Goal: Complete application form: Complete application form

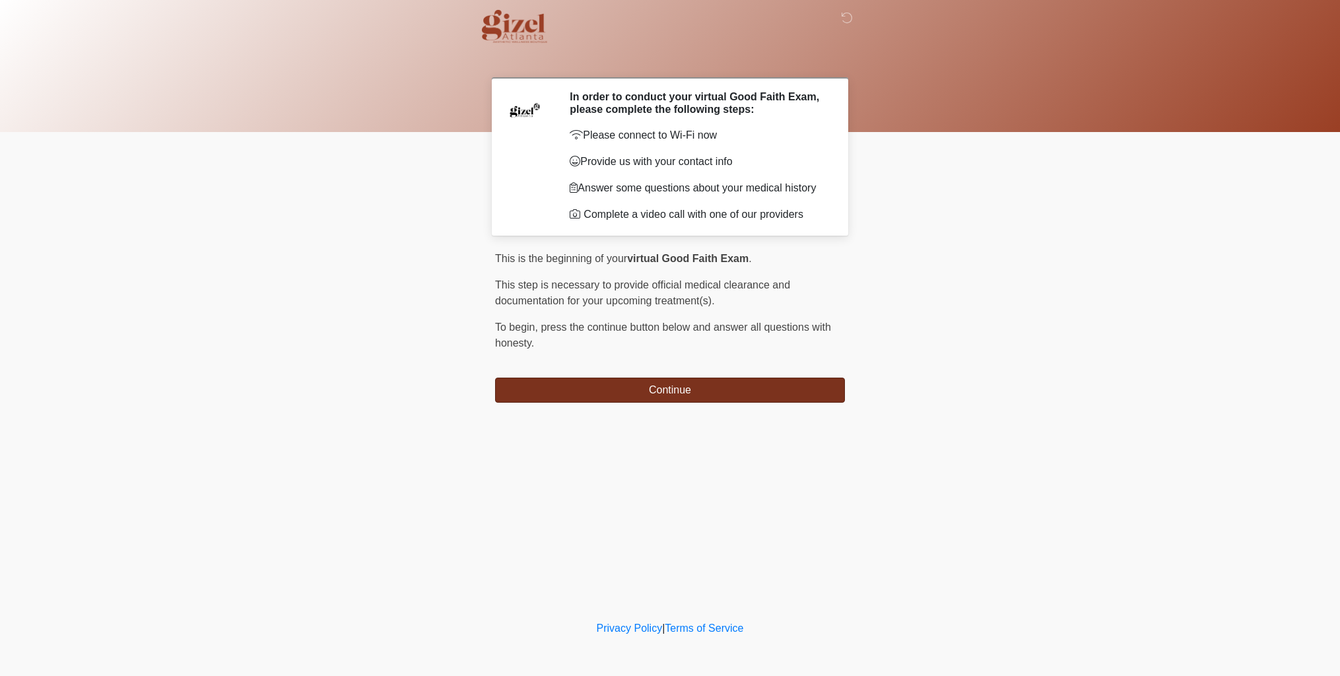
click at [760, 396] on button "Continue" at bounding box center [670, 389] width 350 height 25
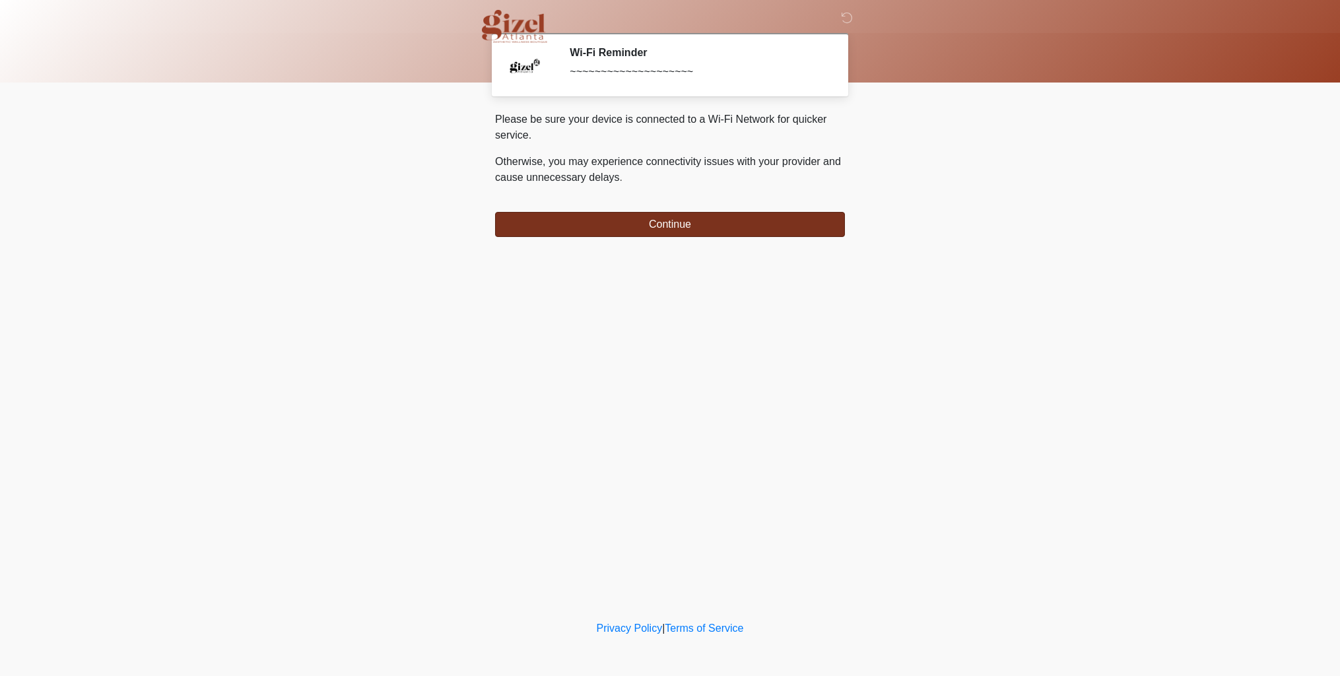
click at [705, 228] on button "Continue" at bounding box center [670, 224] width 350 height 25
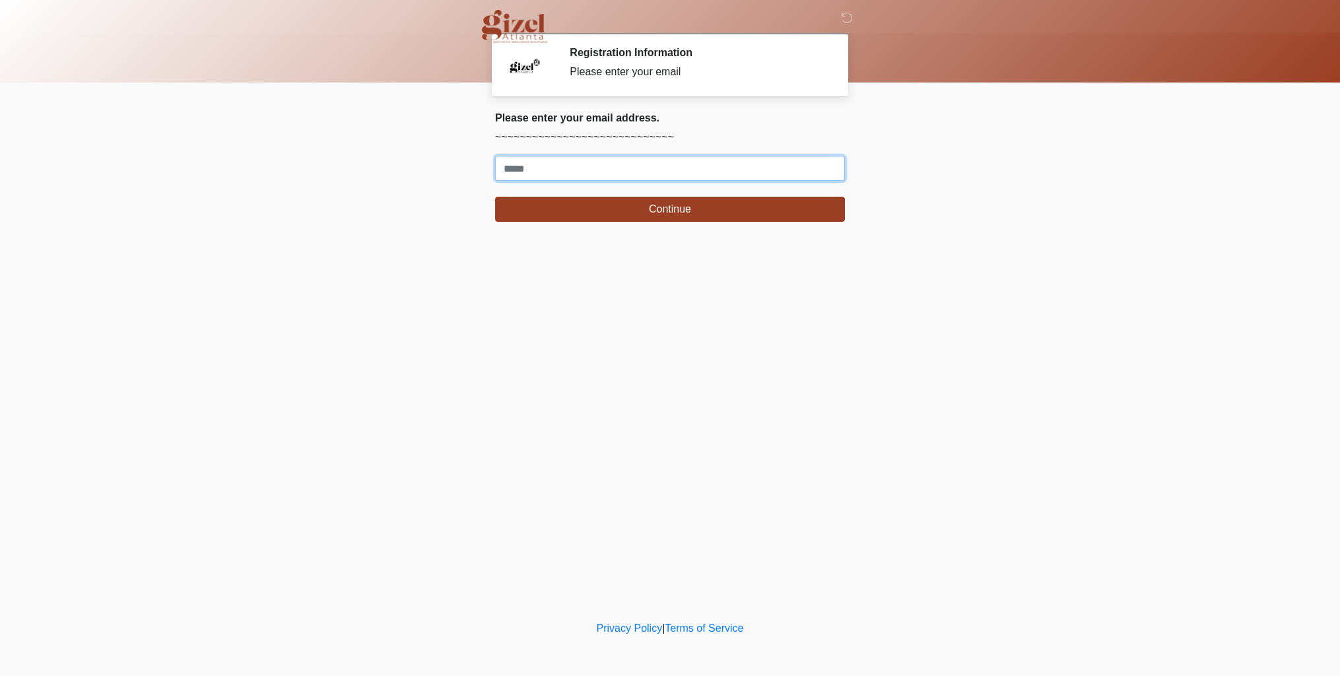
click at [696, 175] on input "Where should we email your treatment plan?" at bounding box center [670, 168] width 350 height 25
type input "**********"
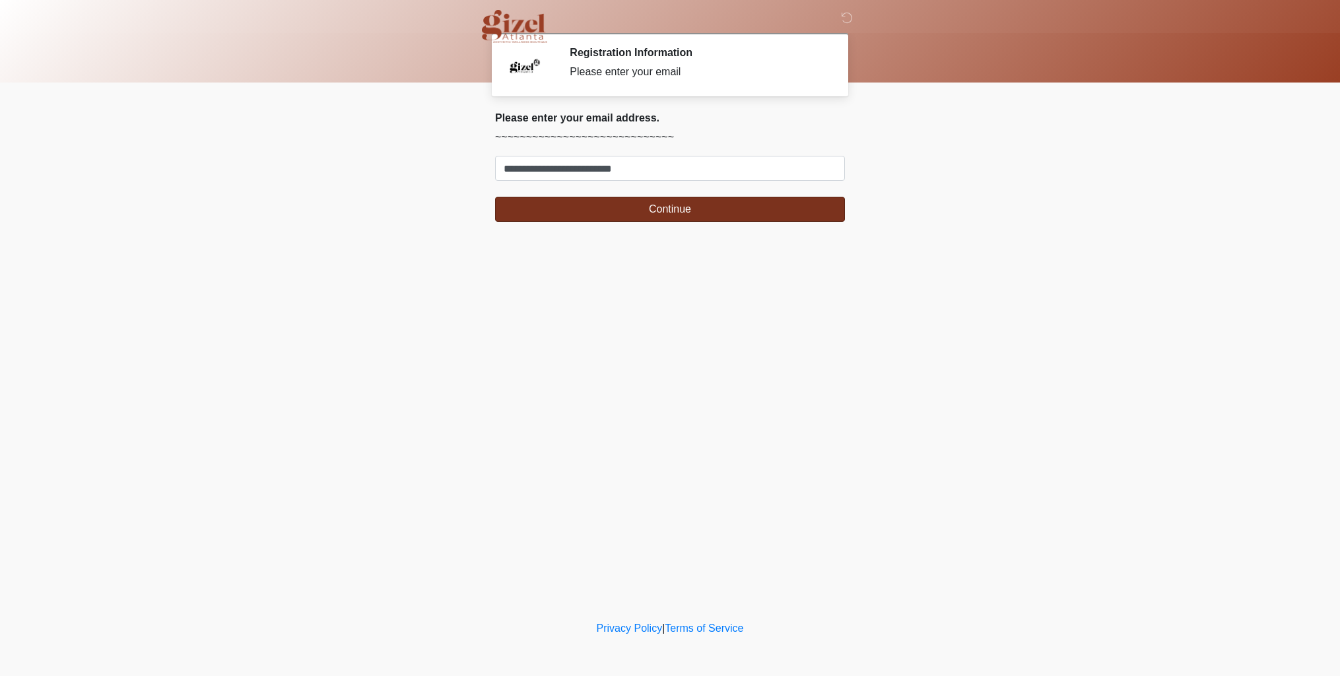
click at [590, 212] on button "Continue" at bounding box center [670, 209] width 350 height 25
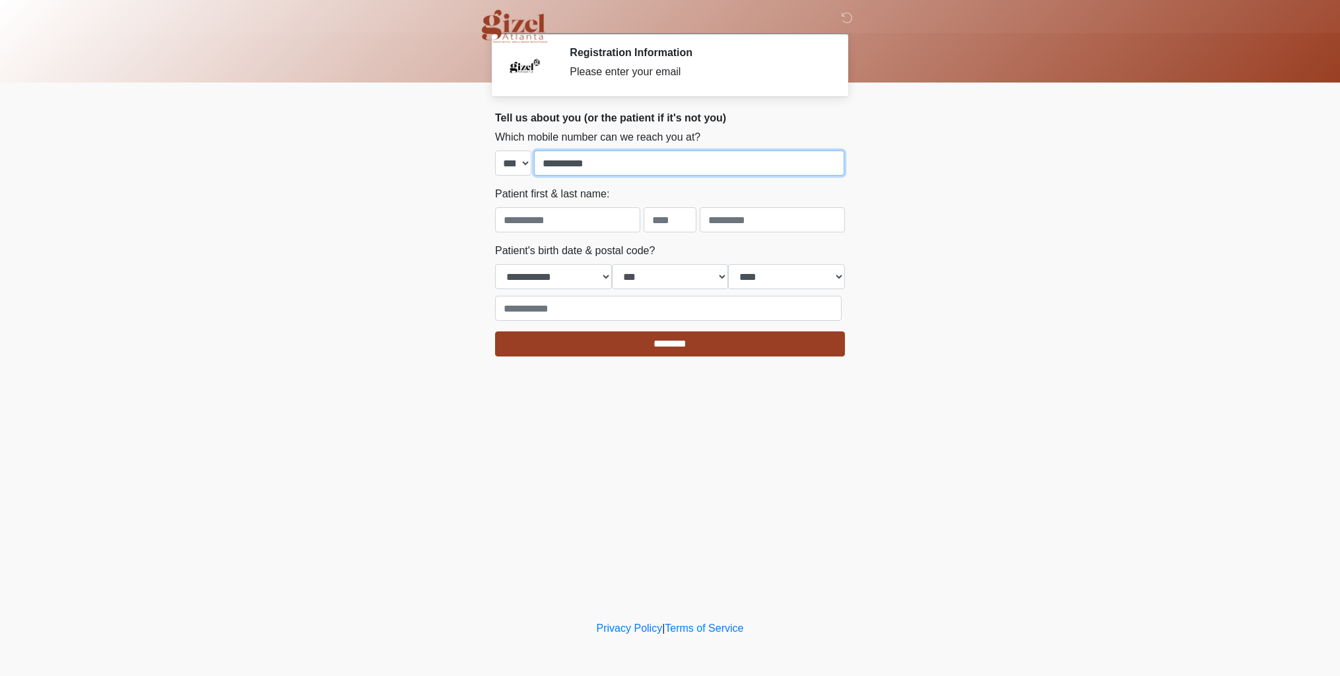
type input "**********"
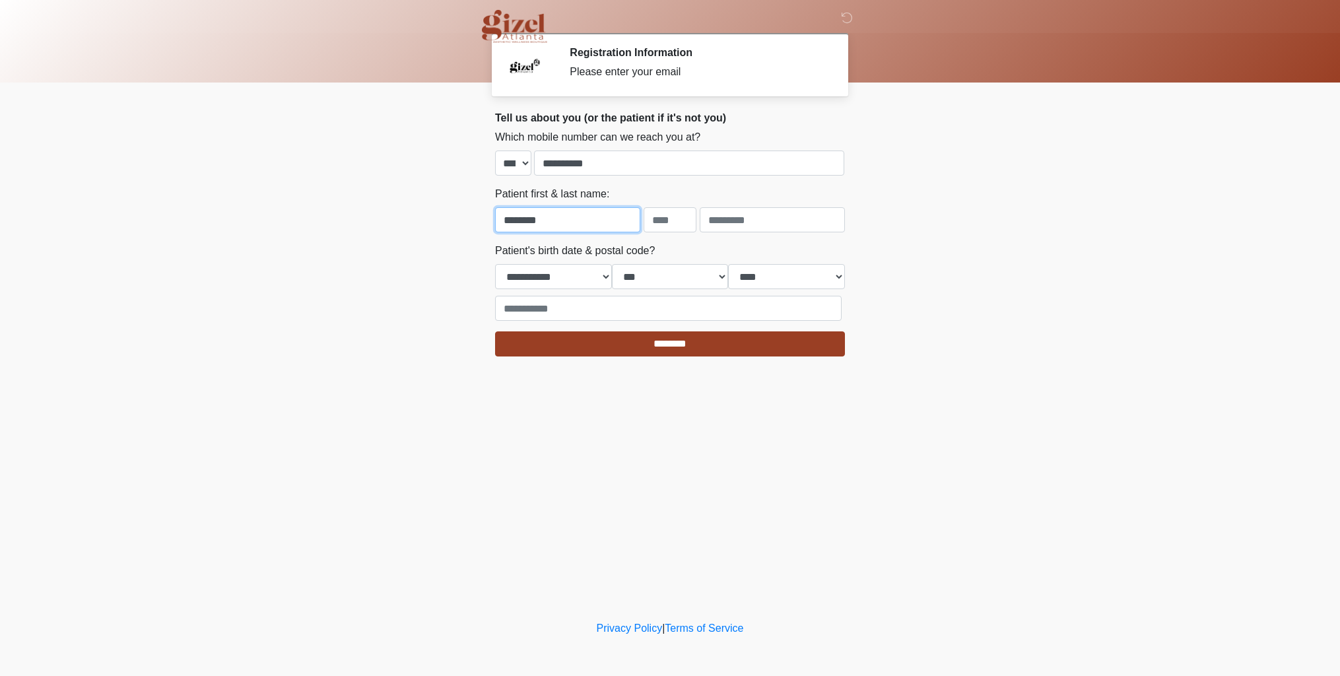
type input "********"
click at [676, 227] on input "text" at bounding box center [669, 219] width 53 height 25
type input "*"
type input "******"
select select "*"
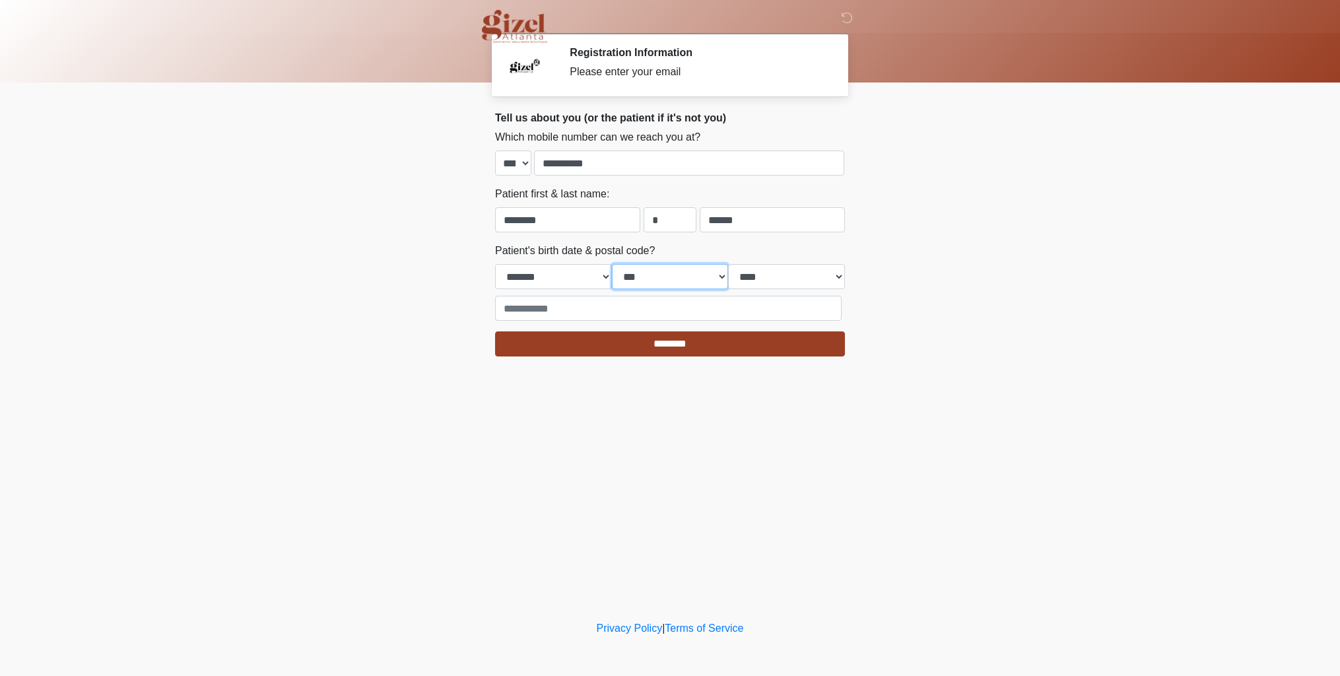
select select "**"
select select "****"
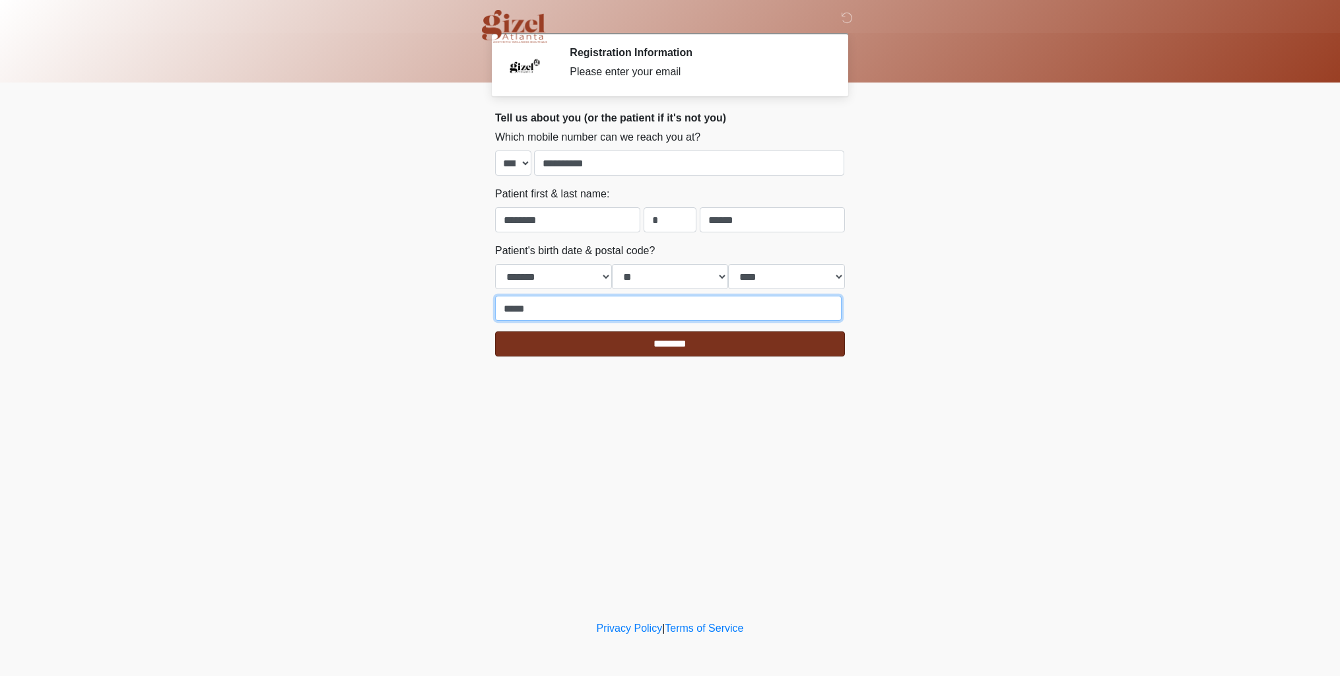
type input "*****"
click at [803, 340] on input "********" at bounding box center [670, 343] width 350 height 25
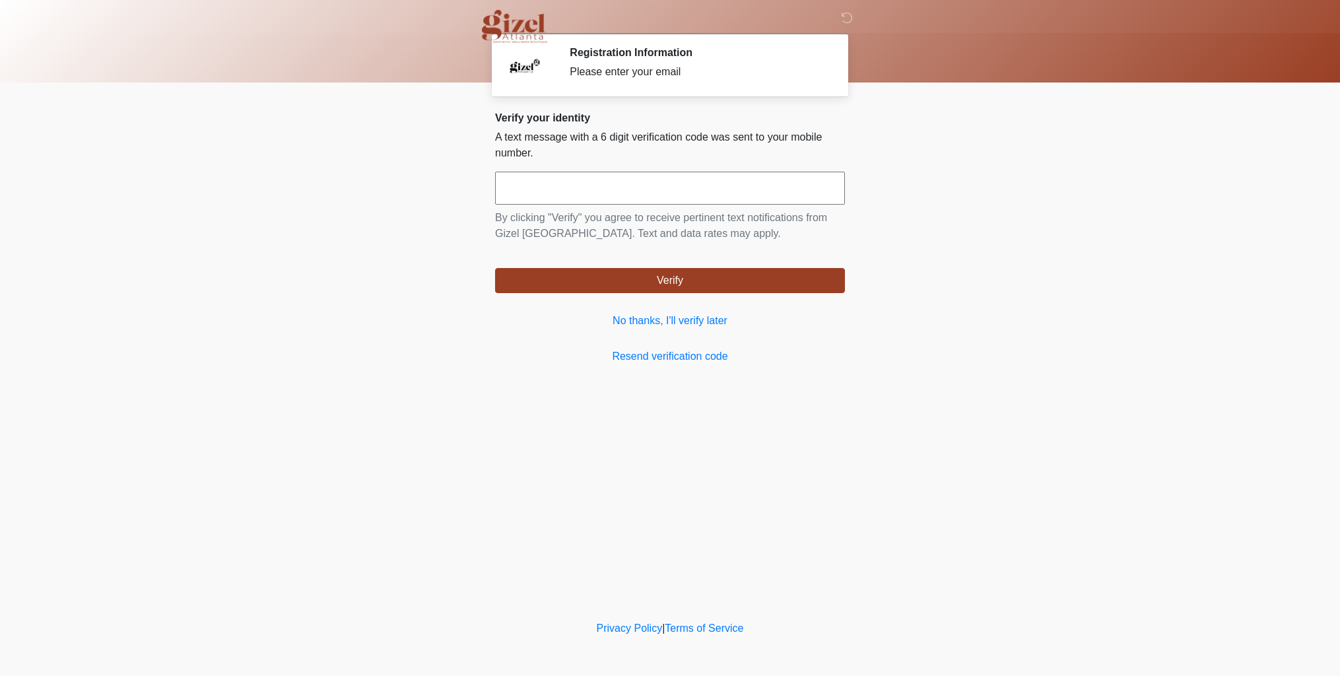
click at [701, 178] on input "text" at bounding box center [670, 188] width 350 height 33
type input "******"
click at [753, 284] on button "Verify" at bounding box center [670, 280] width 350 height 25
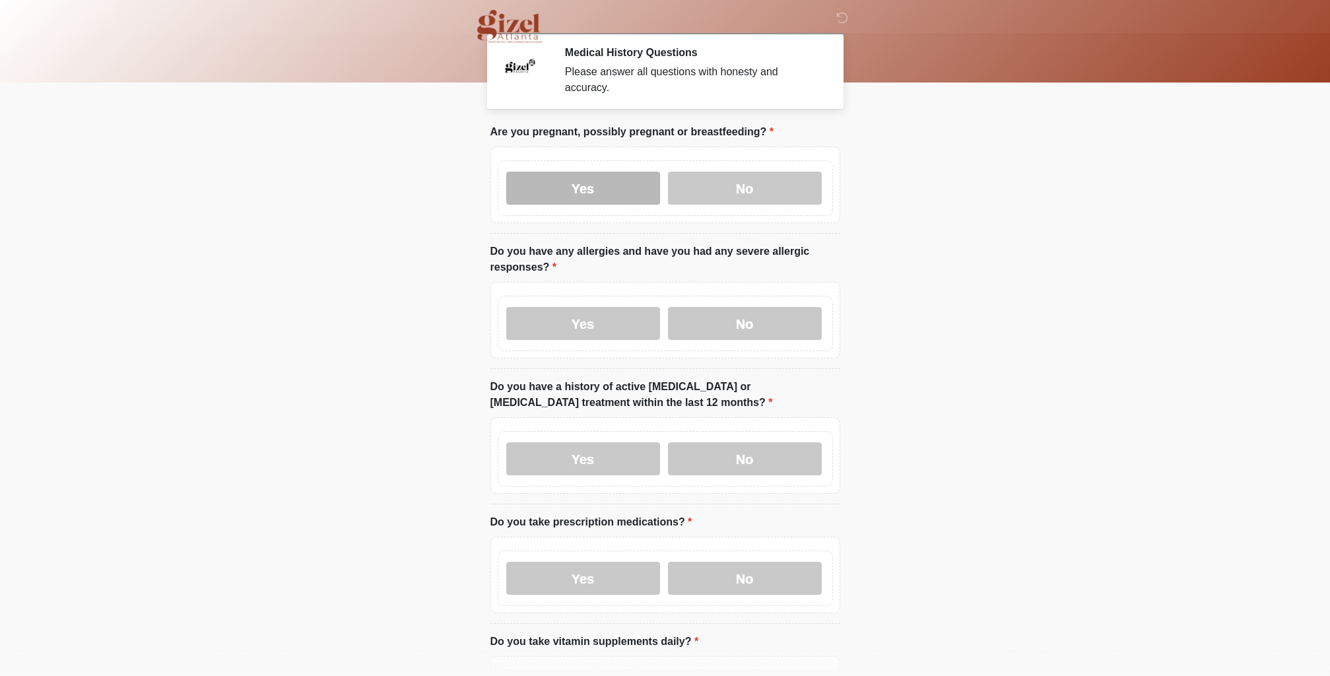
click at [619, 193] on label "Yes" at bounding box center [583, 188] width 154 height 33
click at [732, 172] on label "No" at bounding box center [745, 188] width 154 height 33
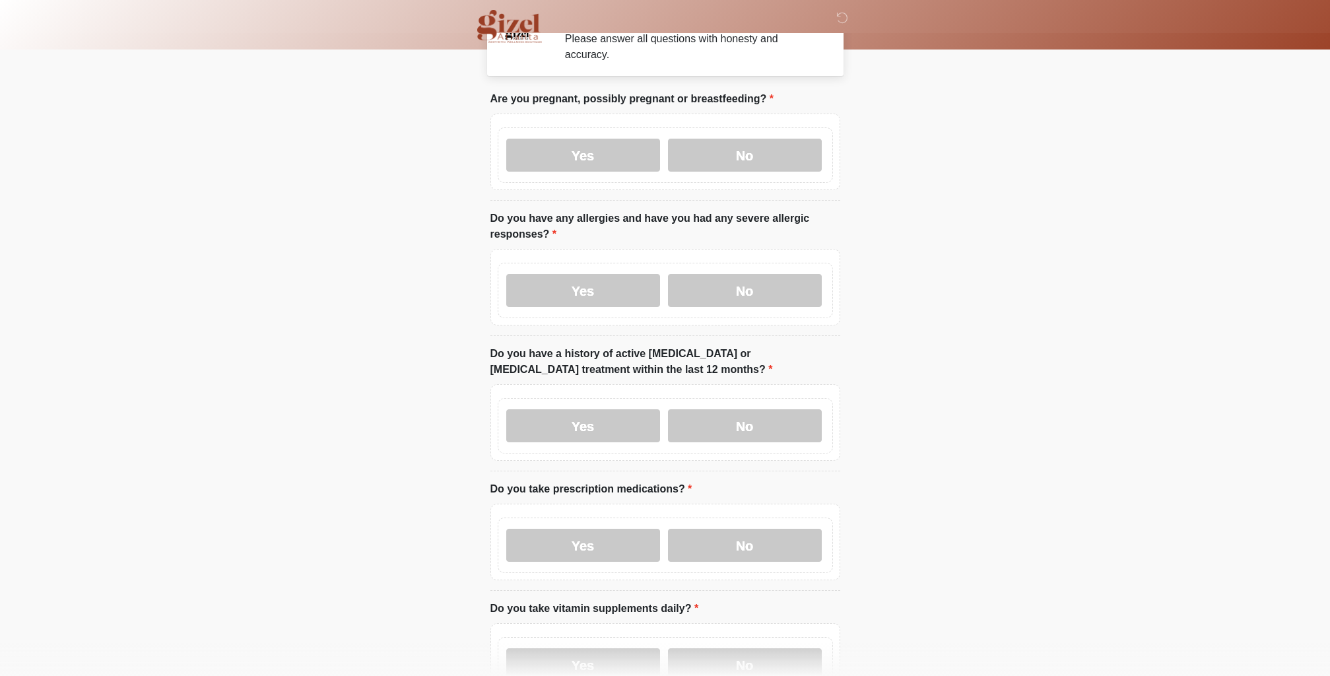
scroll to position [47, 0]
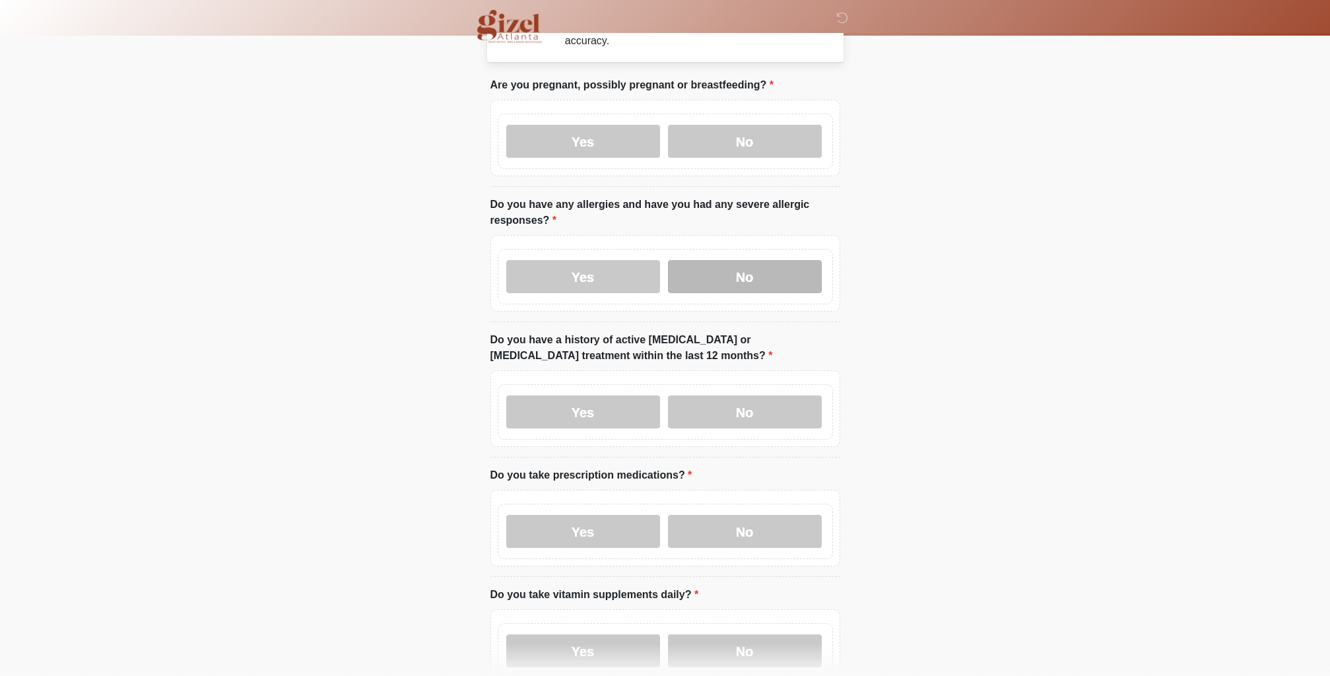
drag, startPoint x: 655, startPoint y: 269, endPoint x: 669, endPoint y: 280, distance: 18.8
click at [660, 276] on div "Yes No" at bounding box center [665, 276] width 335 height 55
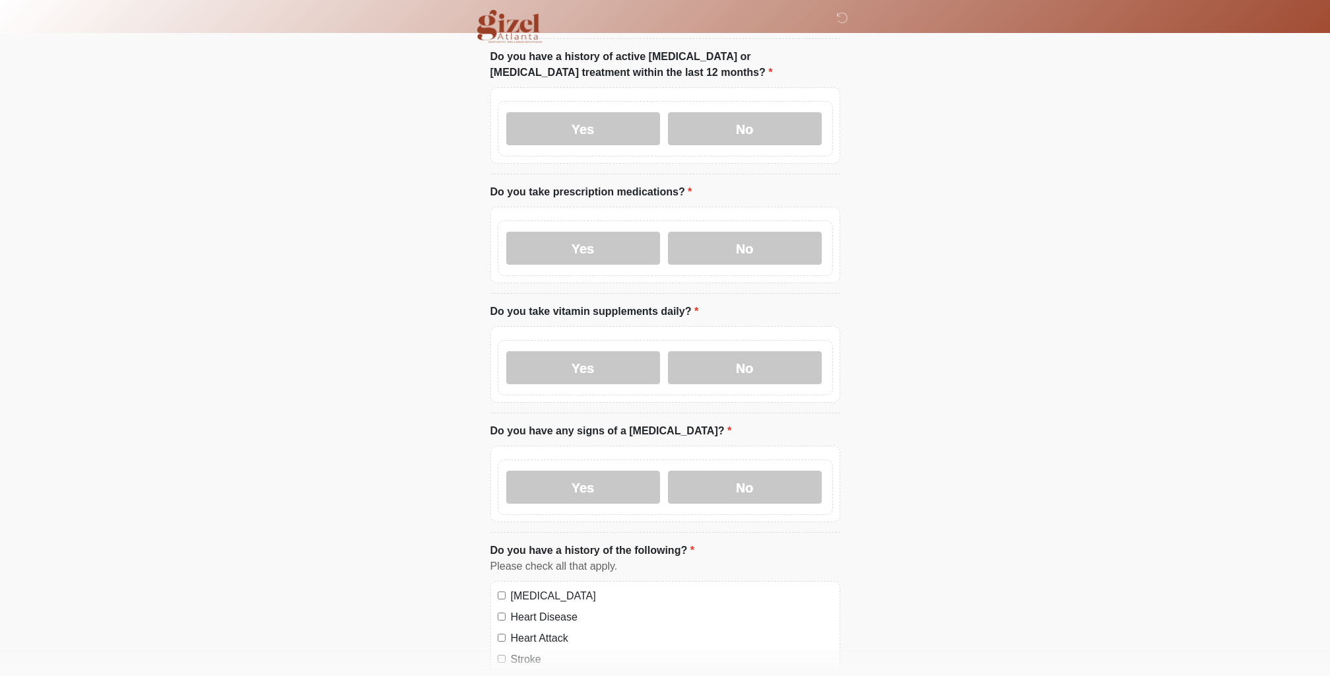
scroll to position [40, 0]
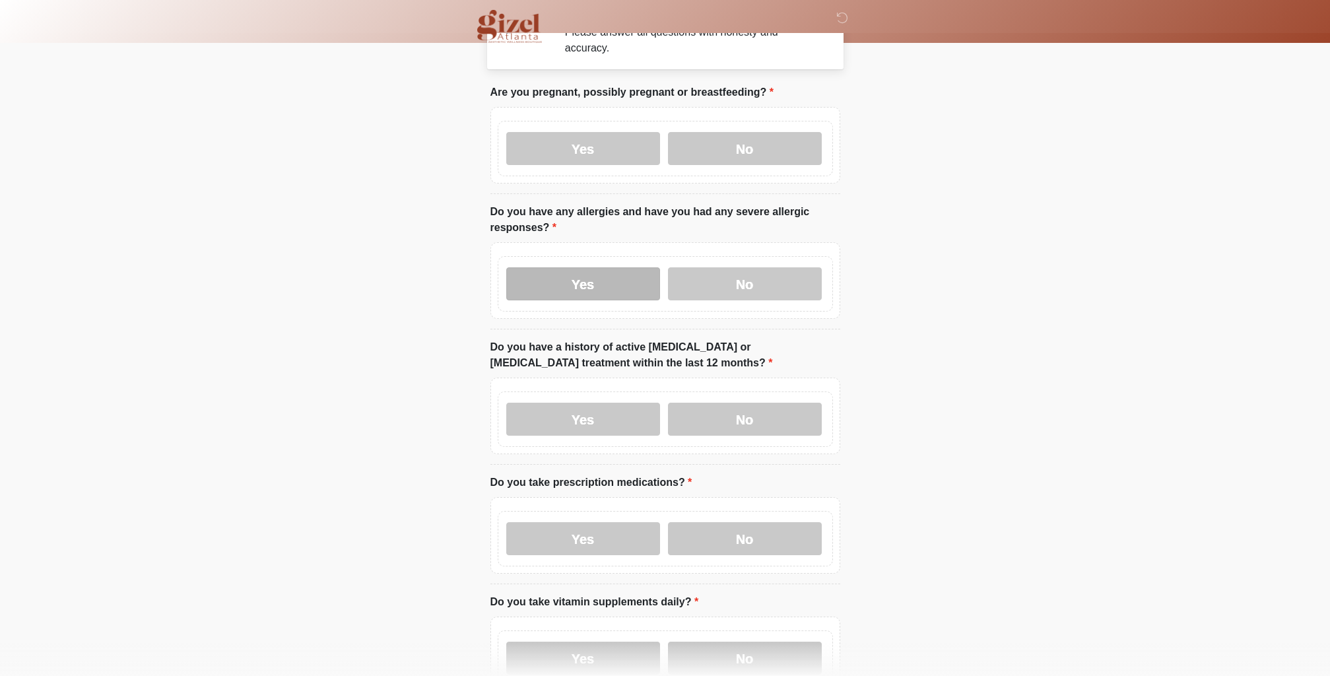
click at [616, 278] on label "Yes" at bounding box center [583, 283] width 154 height 33
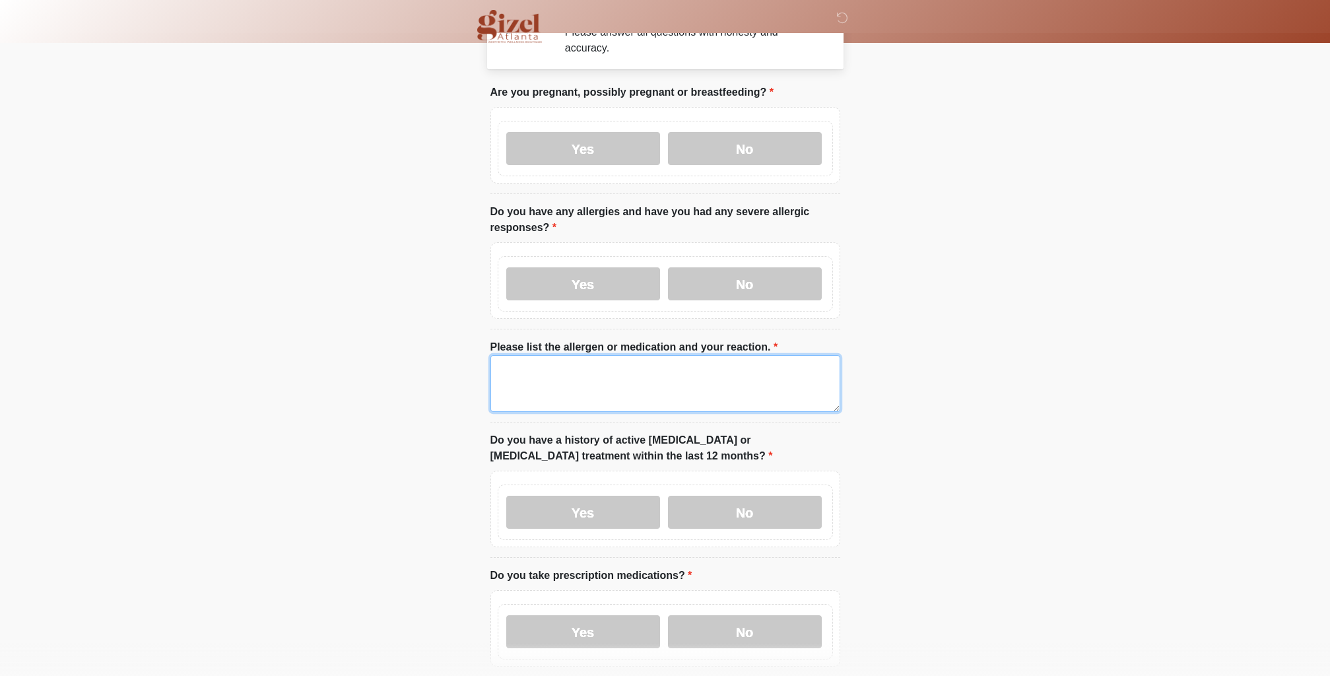
click at [718, 384] on textarea "Please list the allergen or medication and your reaction." at bounding box center [665, 383] width 350 height 57
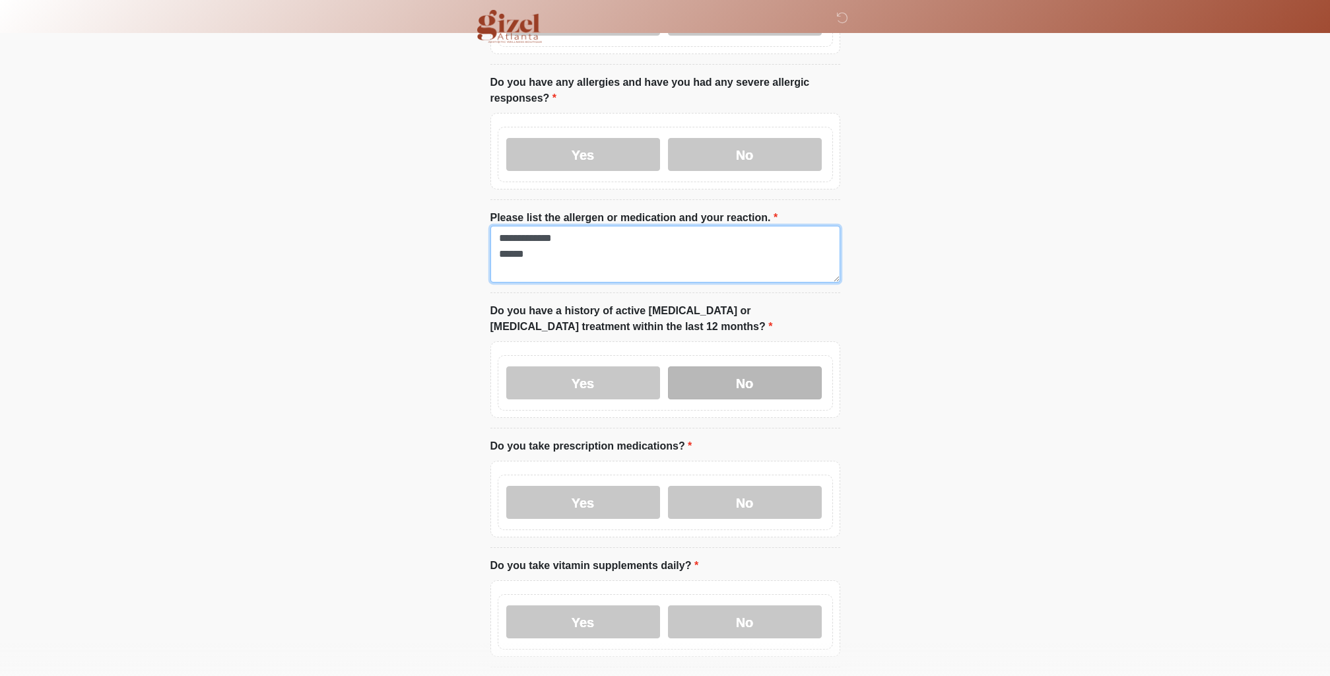
type textarea "**********"
click at [739, 381] on label "No" at bounding box center [745, 382] width 154 height 33
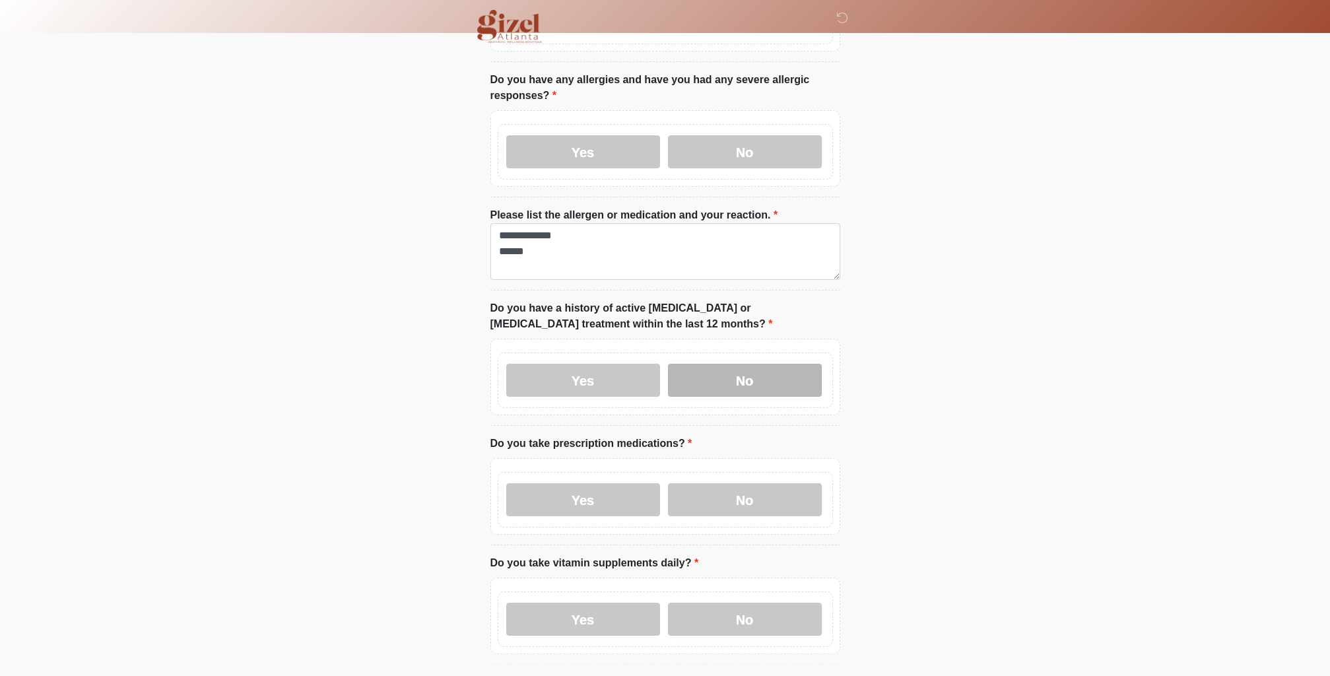
scroll to position [290, 0]
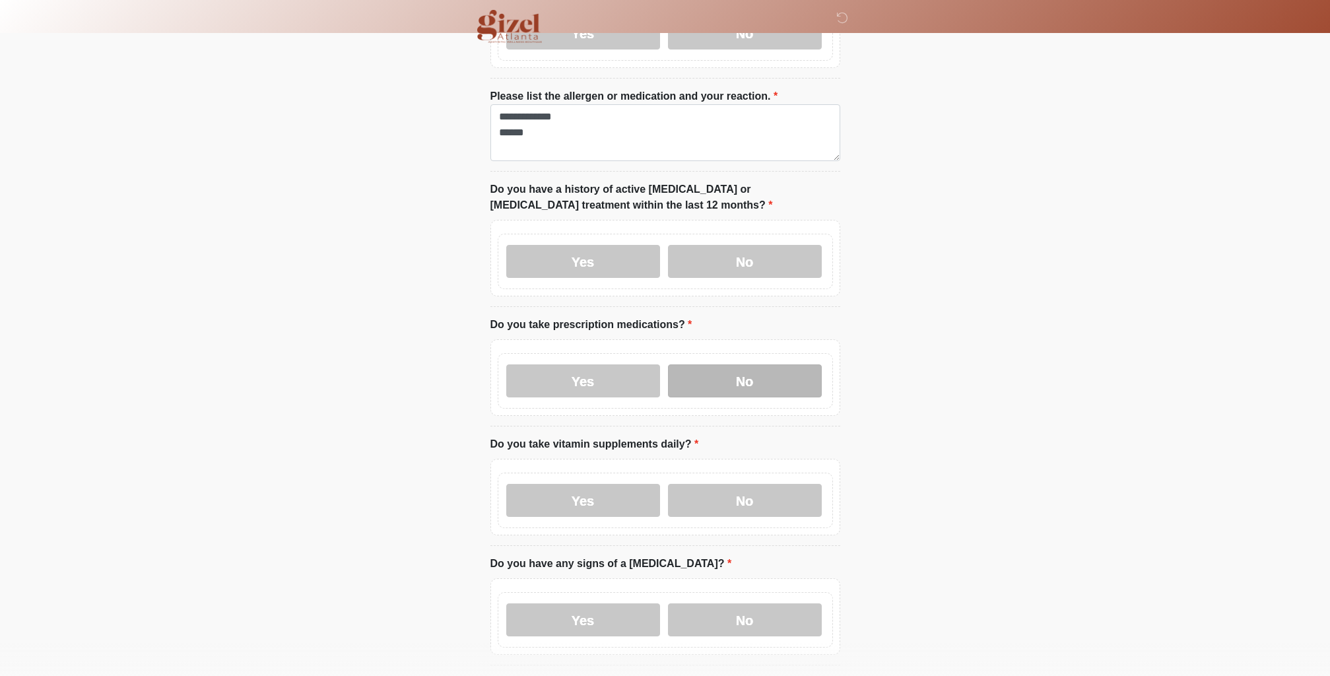
click at [715, 384] on label "No" at bounding box center [745, 380] width 154 height 33
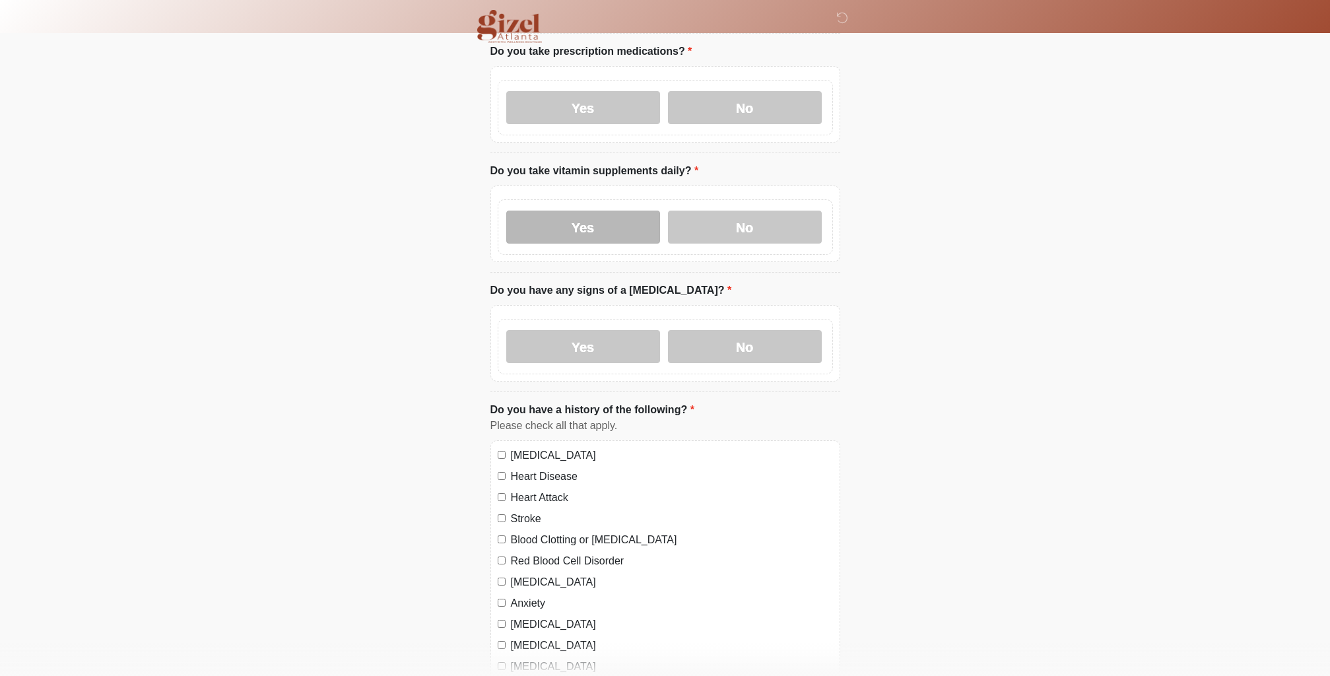
click at [645, 228] on label "Yes" at bounding box center [583, 227] width 154 height 33
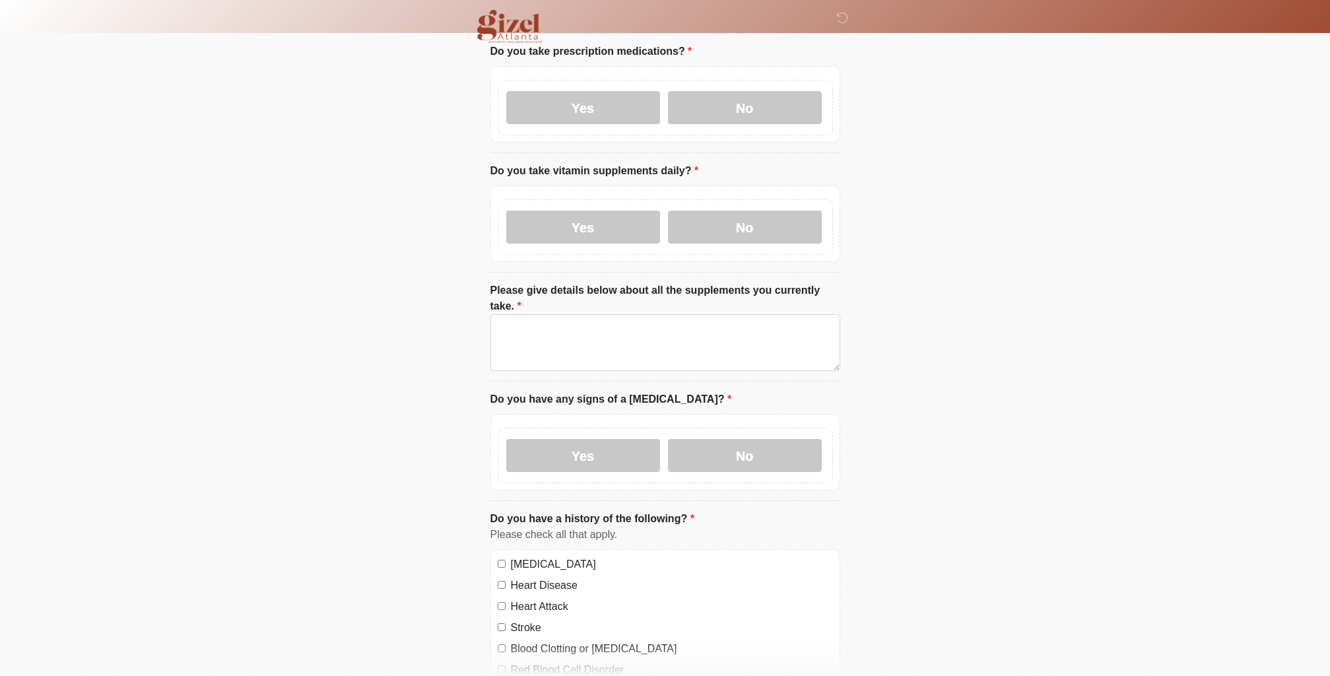
scroll to position [566, 0]
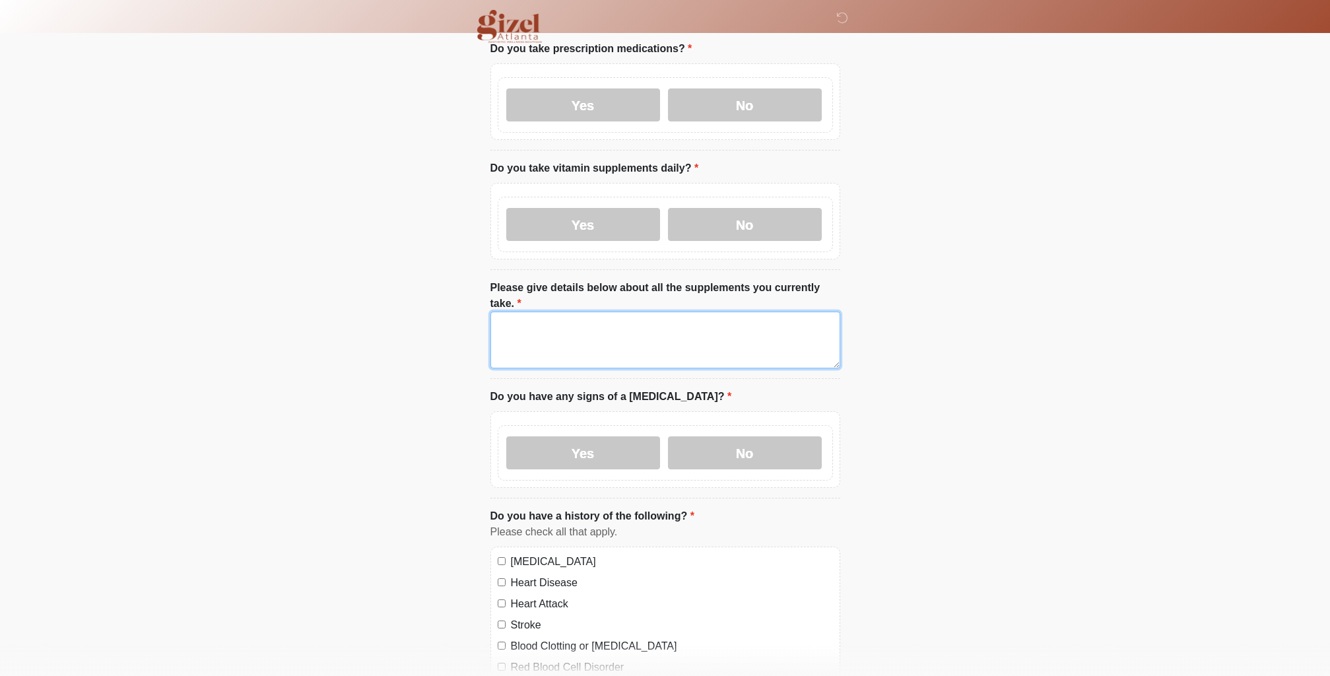
click at [726, 356] on textarea "Please give details below about all the supplements you currently take." at bounding box center [665, 339] width 350 height 57
type textarea "**********"
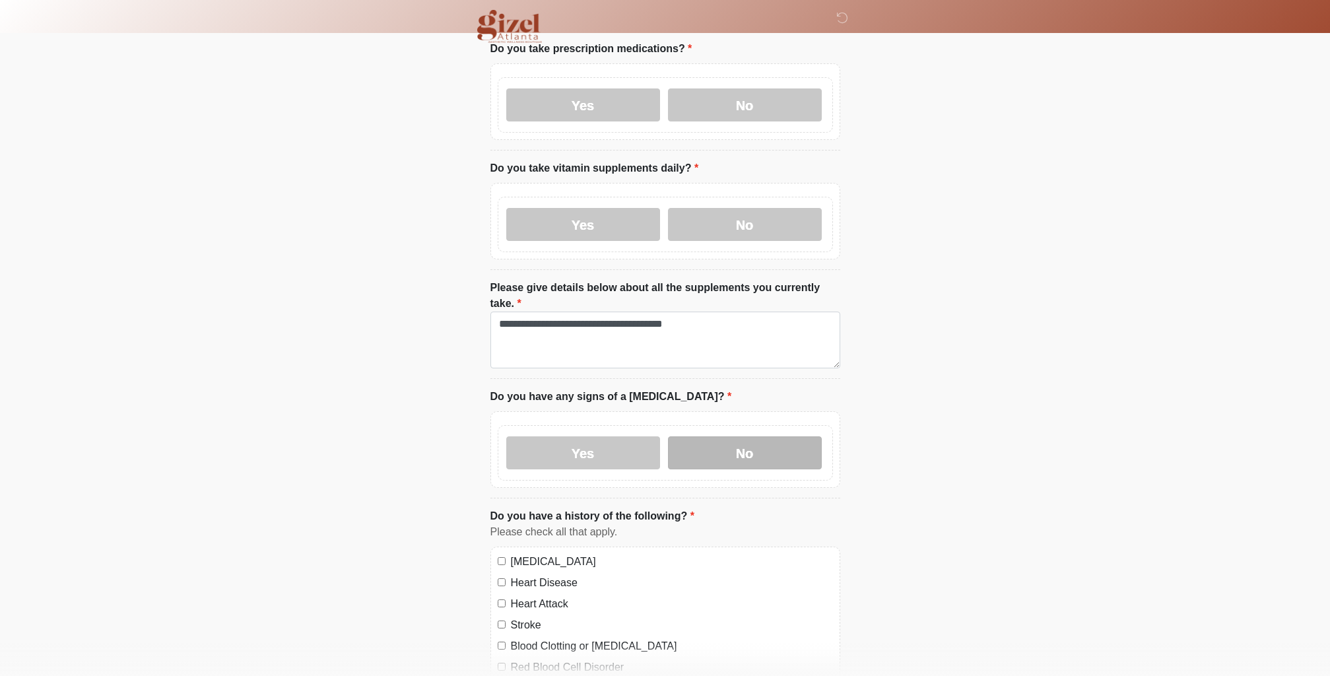
click at [756, 449] on label "No" at bounding box center [745, 452] width 154 height 33
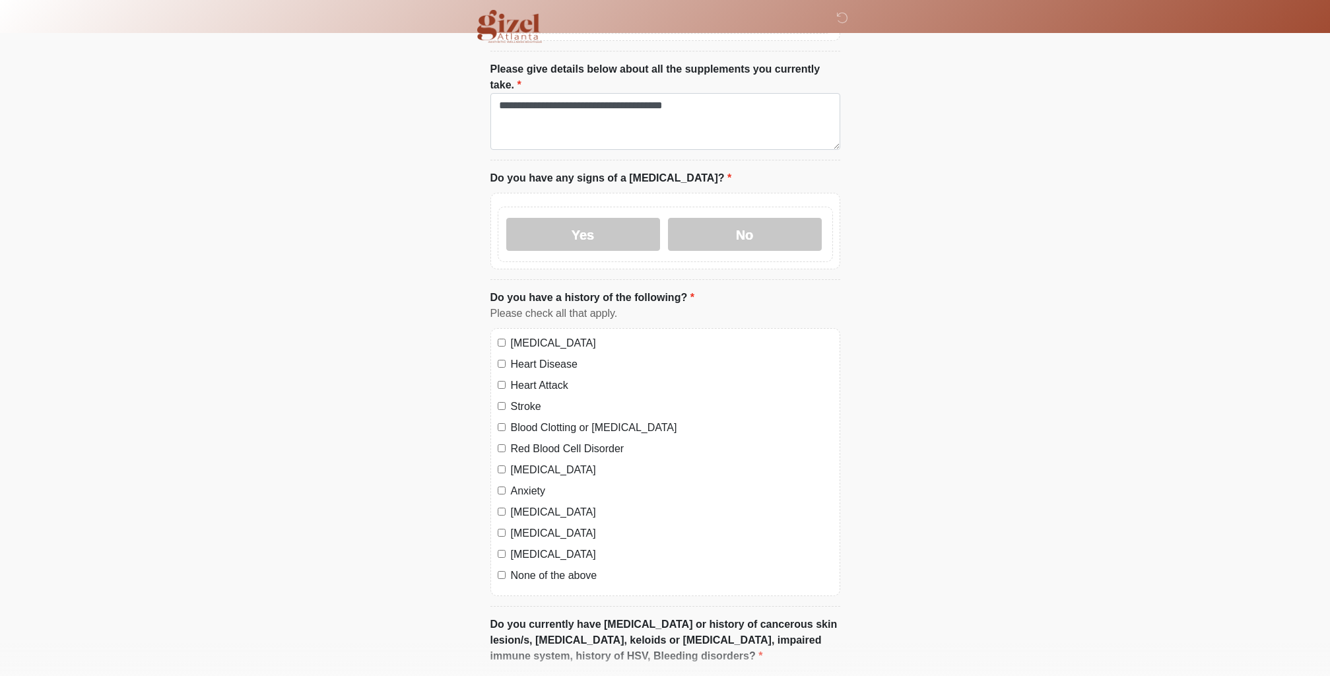
scroll to position [787, 0]
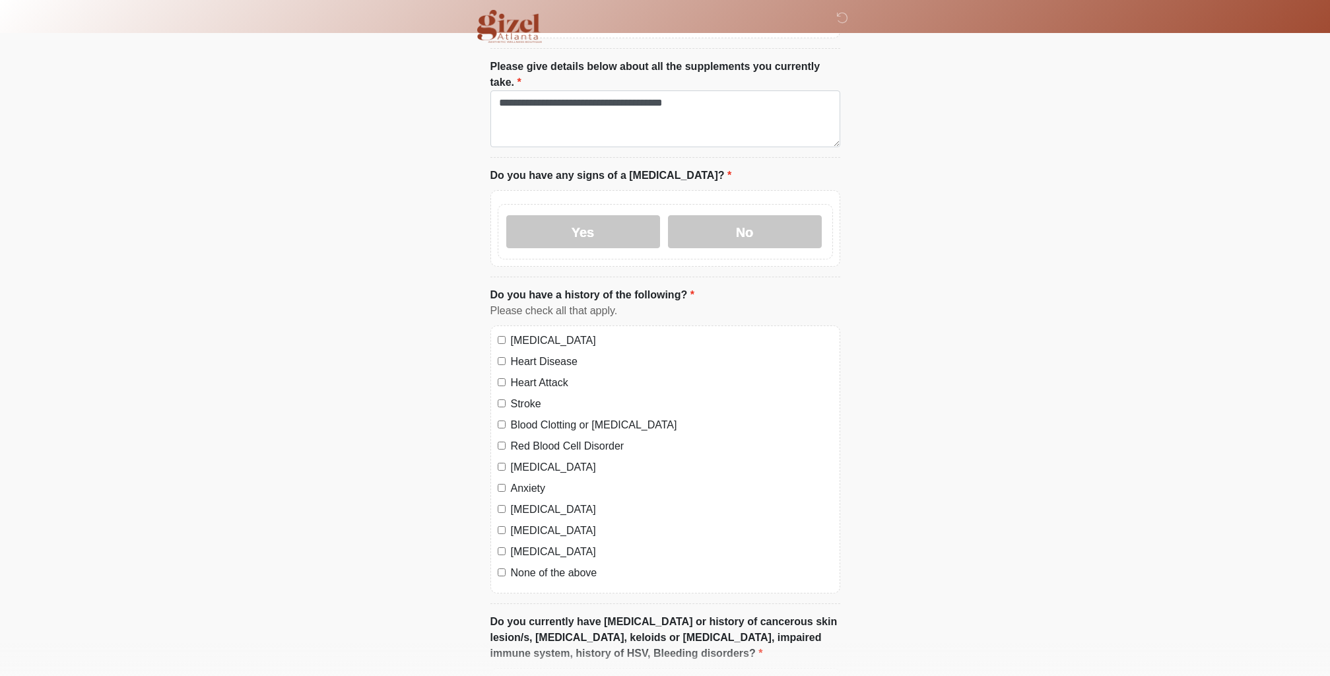
click at [602, 569] on label "None of the above" at bounding box center [672, 573] width 322 height 16
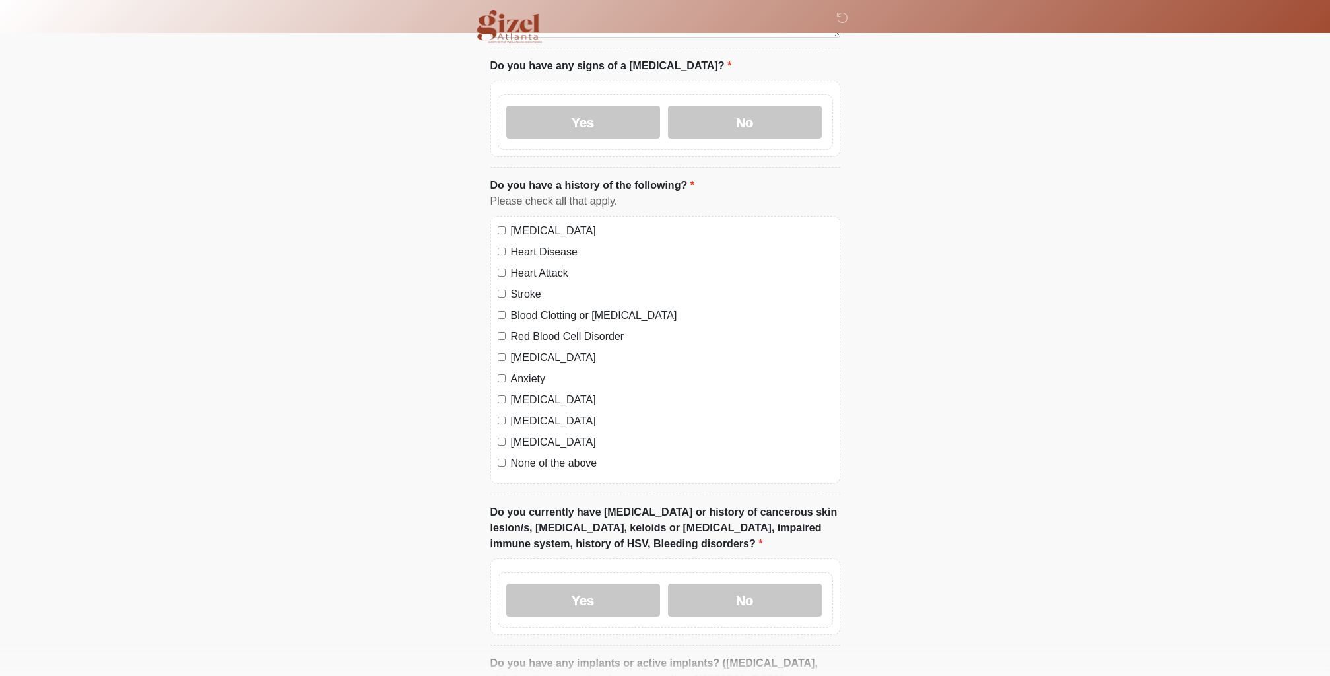
scroll to position [924, 0]
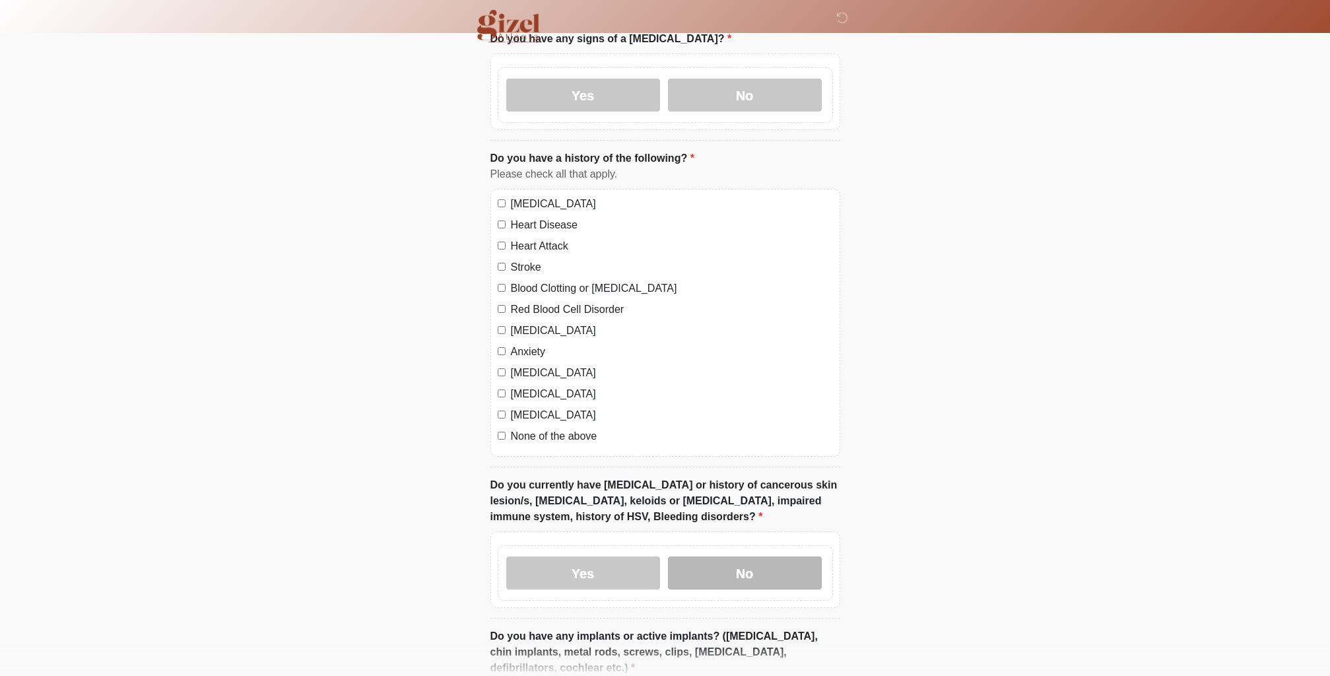
click at [723, 566] on label "No" at bounding box center [745, 572] width 154 height 33
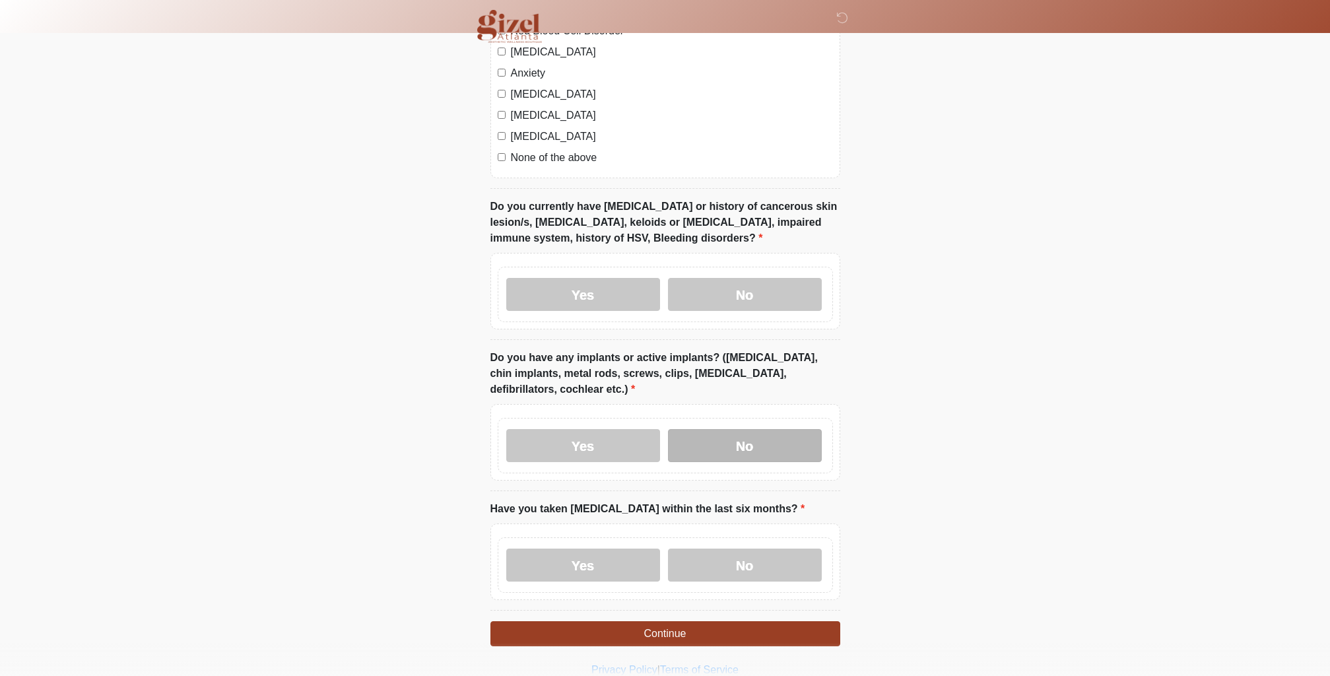
click at [730, 451] on label "No" at bounding box center [745, 445] width 154 height 33
drag, startPoint x: 742, startPoint y: 549, endPoint x: 743, endPoint y: 562, distance: 12.6
click at [742, 552] on label "No" at bounding box center [745, 564] width 154 height 33
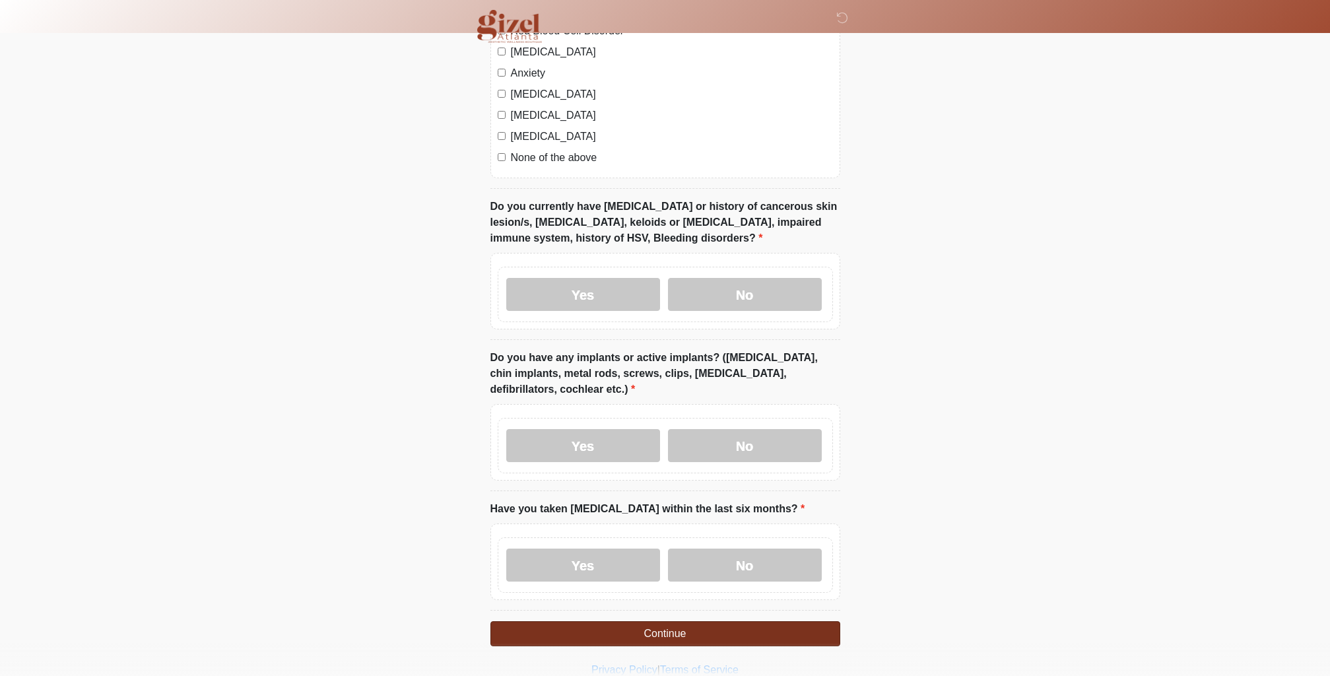
click at [750, 639] on button "Continue" at bounding box center [665, 633] width 350 height 25
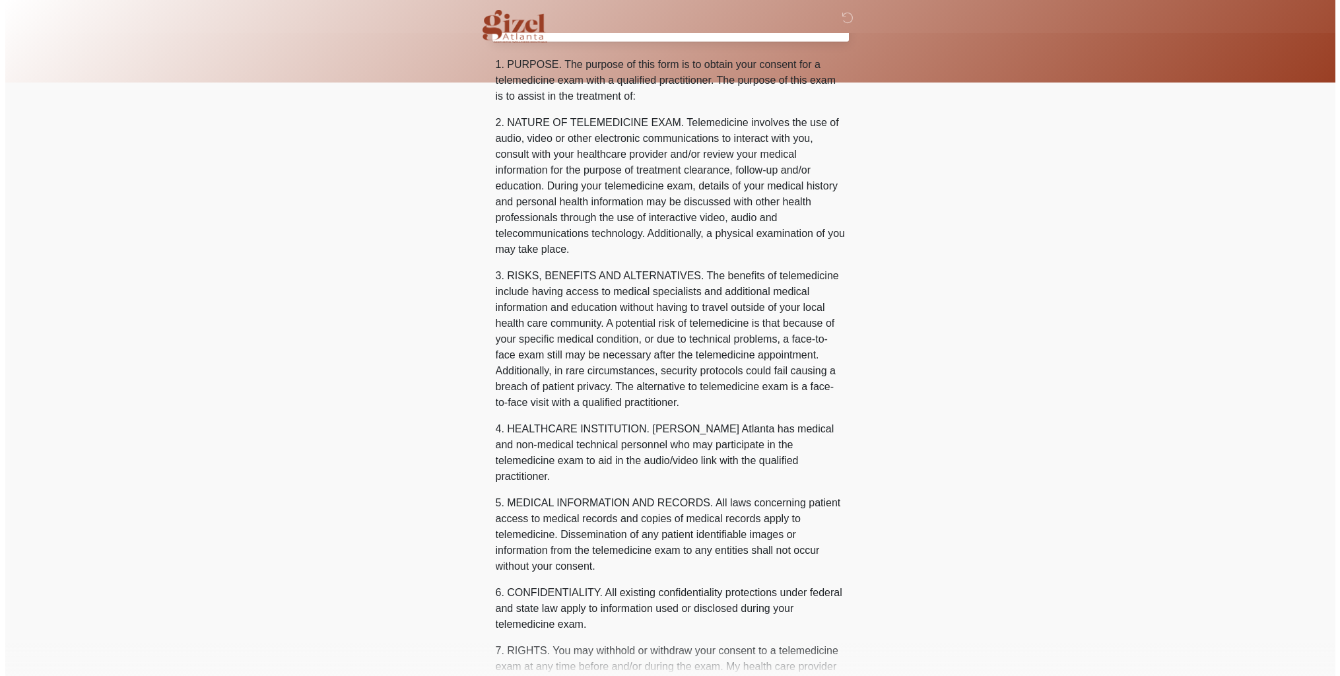
scroll to position [0, 0]
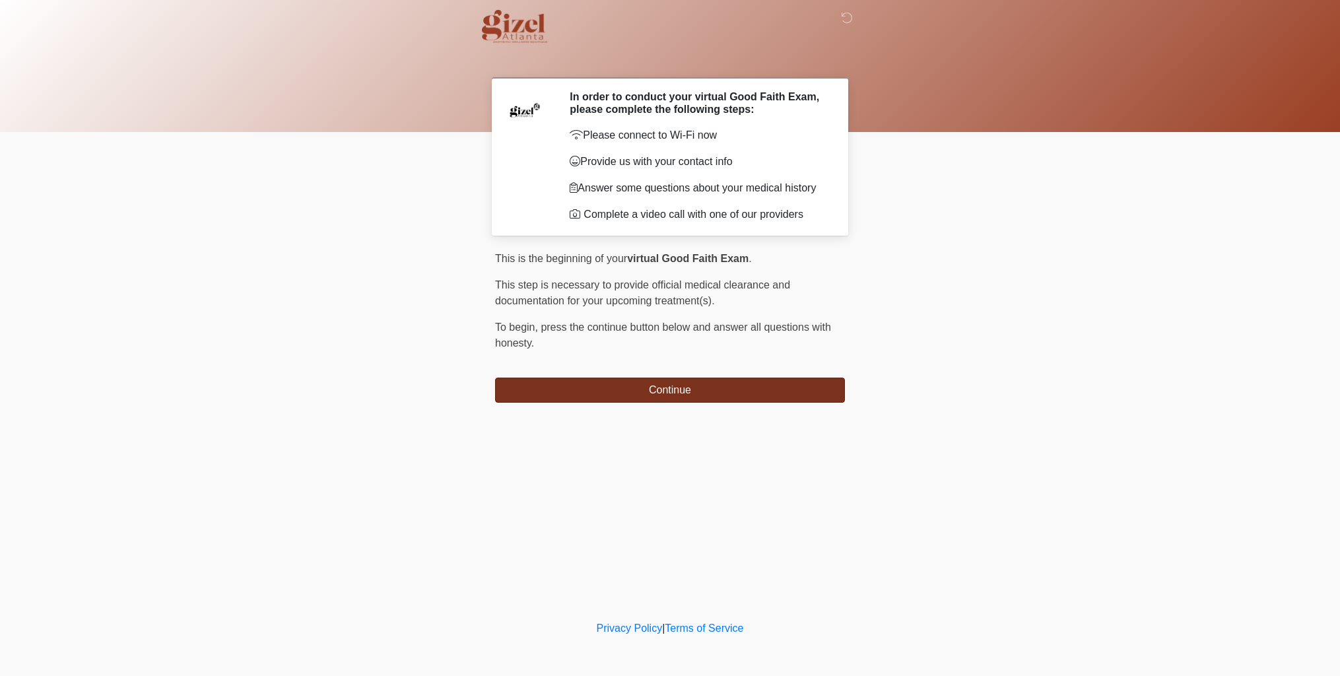
drag, startPoint x: 682, startPoint y: 366, endPoint x: 677, endPoint y: 391, distance: 25.0
click at [682, 369] on div "This is the beginning of your virtual Good Faith Exam . ﻿﻿﻿﻿﻿﻿﻿﻿ This step is n…" at bounding box center [670, 327] width 350 height 152
click at [677, 391] on button "Continue" at bounding box center [670, 389] width 350 height 25
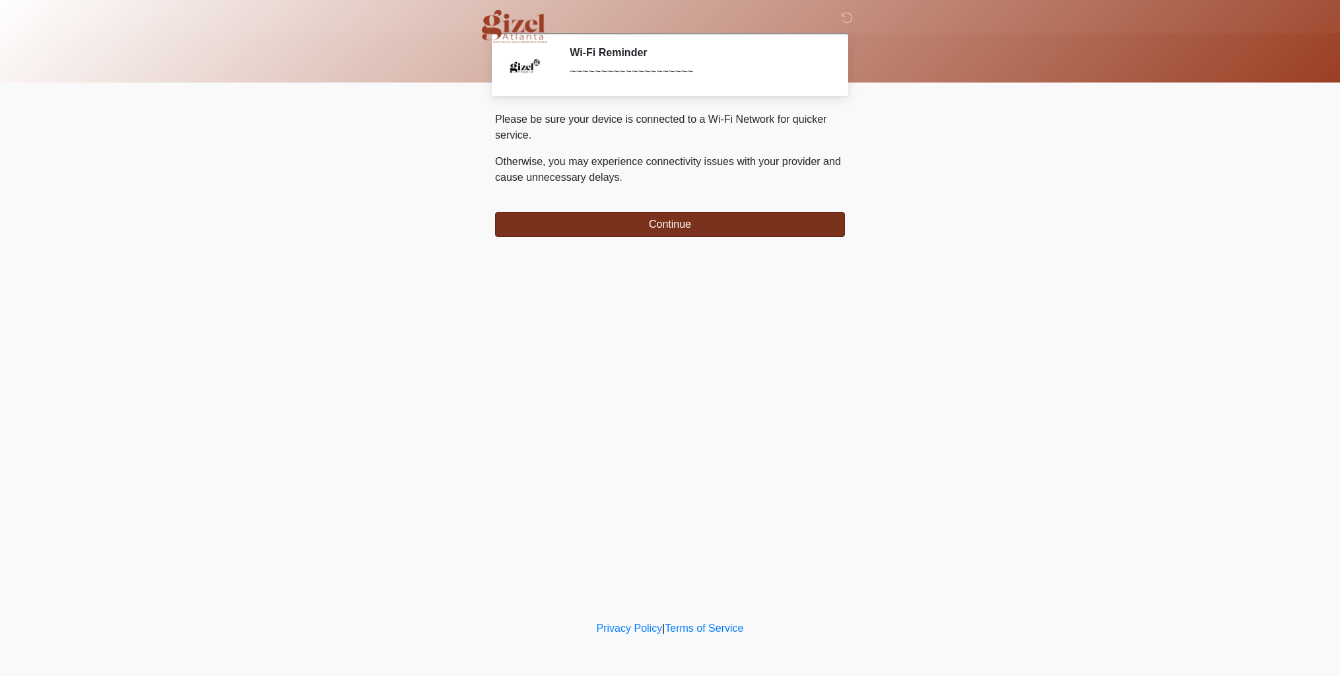
click at [743, 218] on button "Continue" at bounding box center [670, 224] width 350 height 25
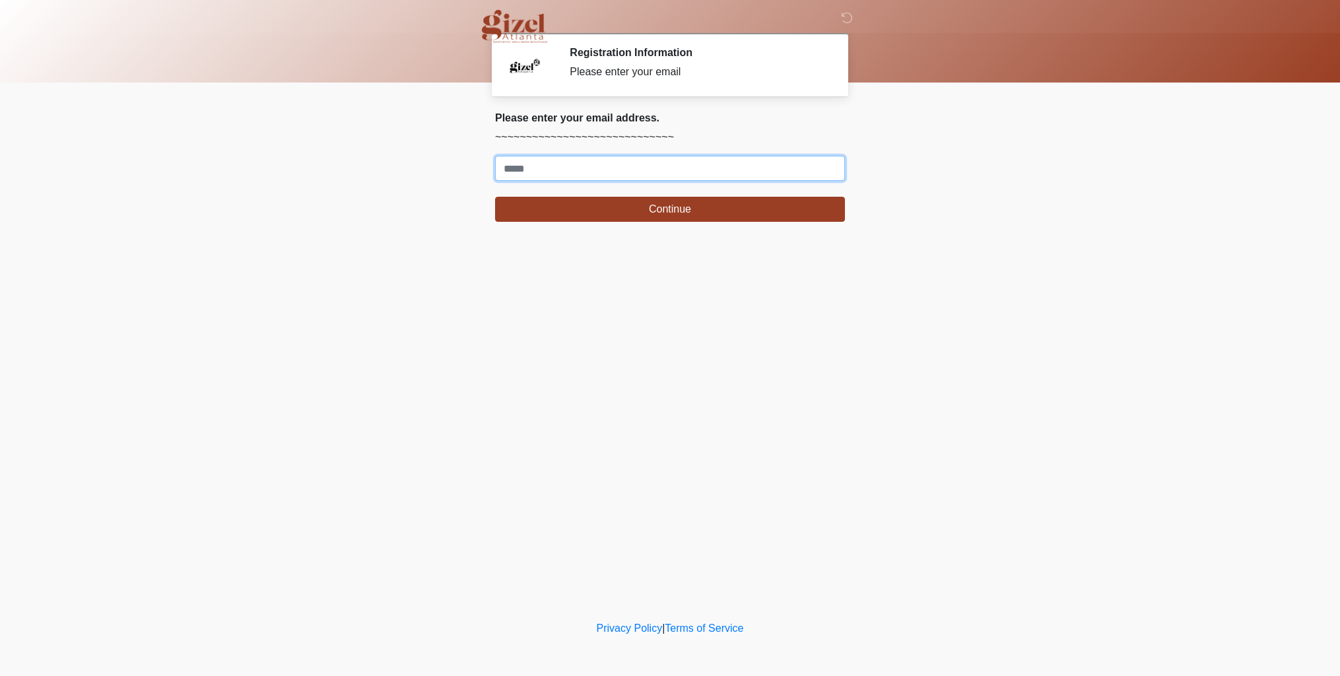
click at [749, 175] on input "Where should we email your treatment plan?" at bounding box center [670, 168] width 350 height 25
type input "*"
type input "**********"
click at [670, 209] on button "Continue" at bounding box center [670, 209] width 350 height 25
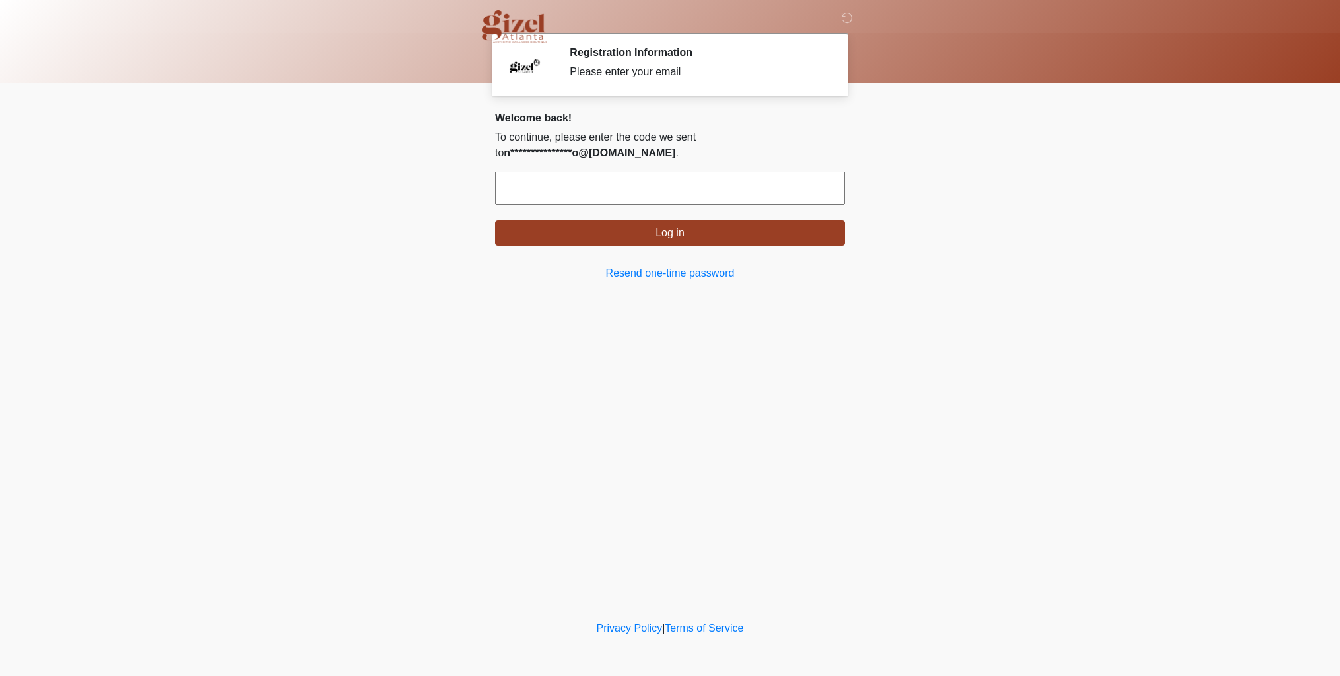
click at [752, 182] on input "text" at bounding box center [670, 188] width 350 height 33
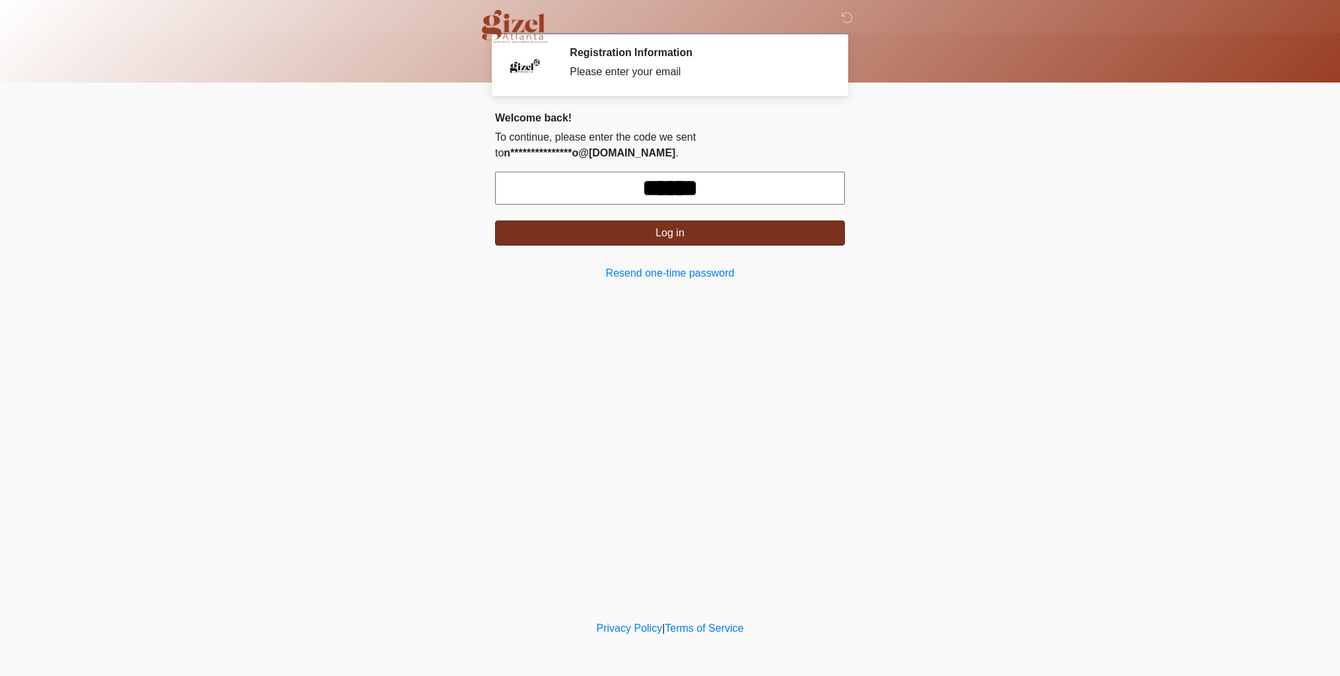
type input "******"
click at [758, 232] on button "Log in" at bounding box center [670, 232] width 350 height 25
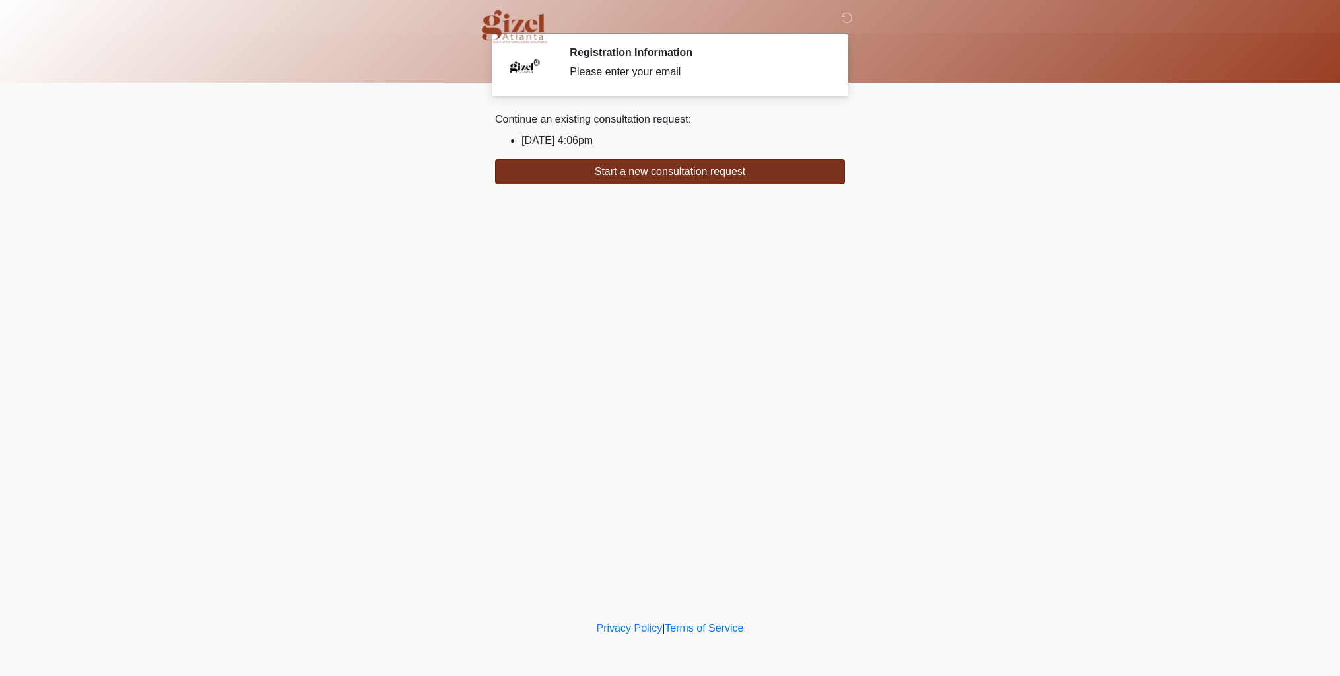
click at [713, 173] on button "Start a new consultation request" at bounding box center [670, 171] width 350 height 25
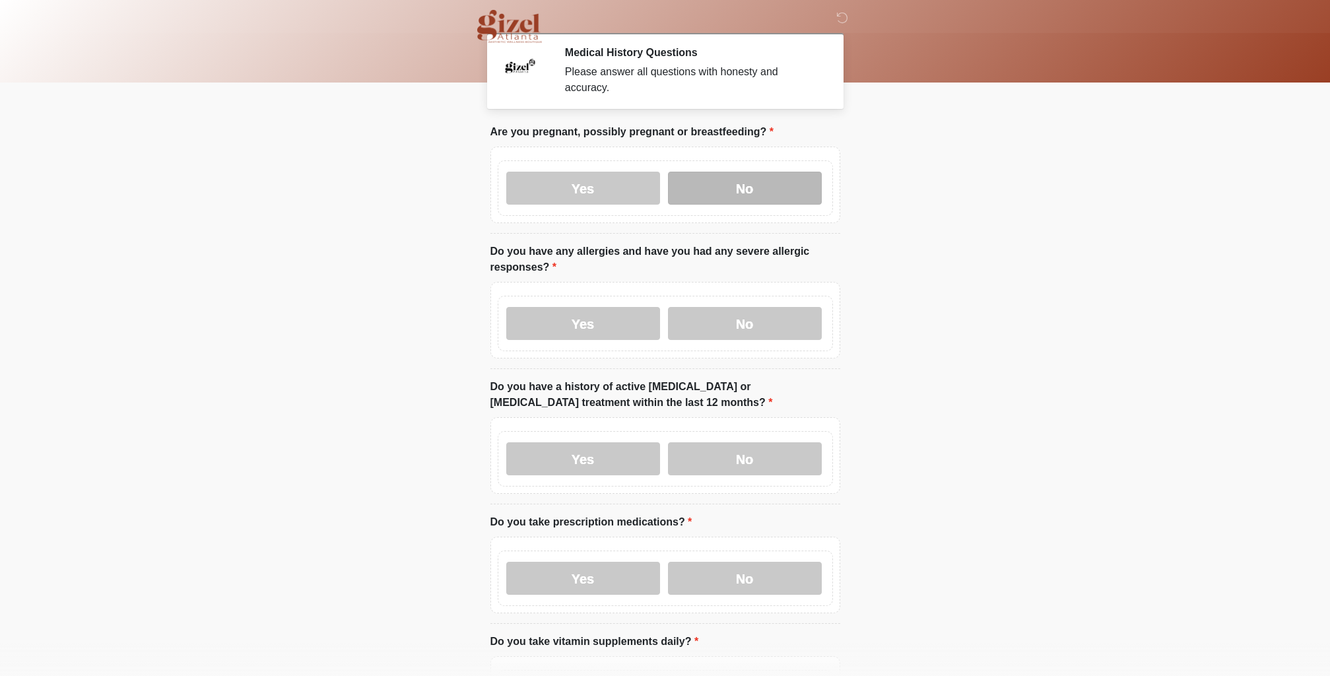
click at [677, 185] on label "No" at bounding box center [745, 188] width 154 height 33
click at [793, 333] on label "No" at bounding box center [745, 323] width 154 height 33
click at [653, 335] on label "Yes" at bounding box center [583, 323] width 154 height 33
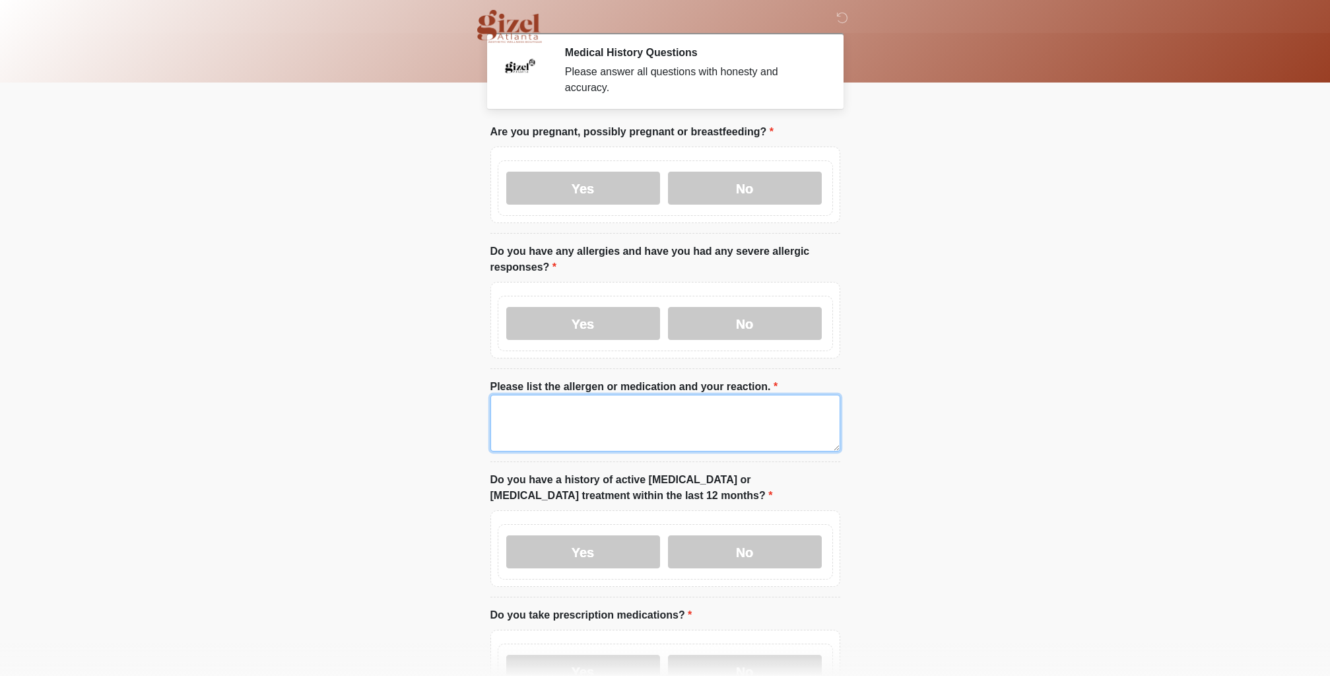
click at [663, 401] on textarea "Please list the allergen or medication and your reaction." at bounding box center [665, 423] width 350 height 57
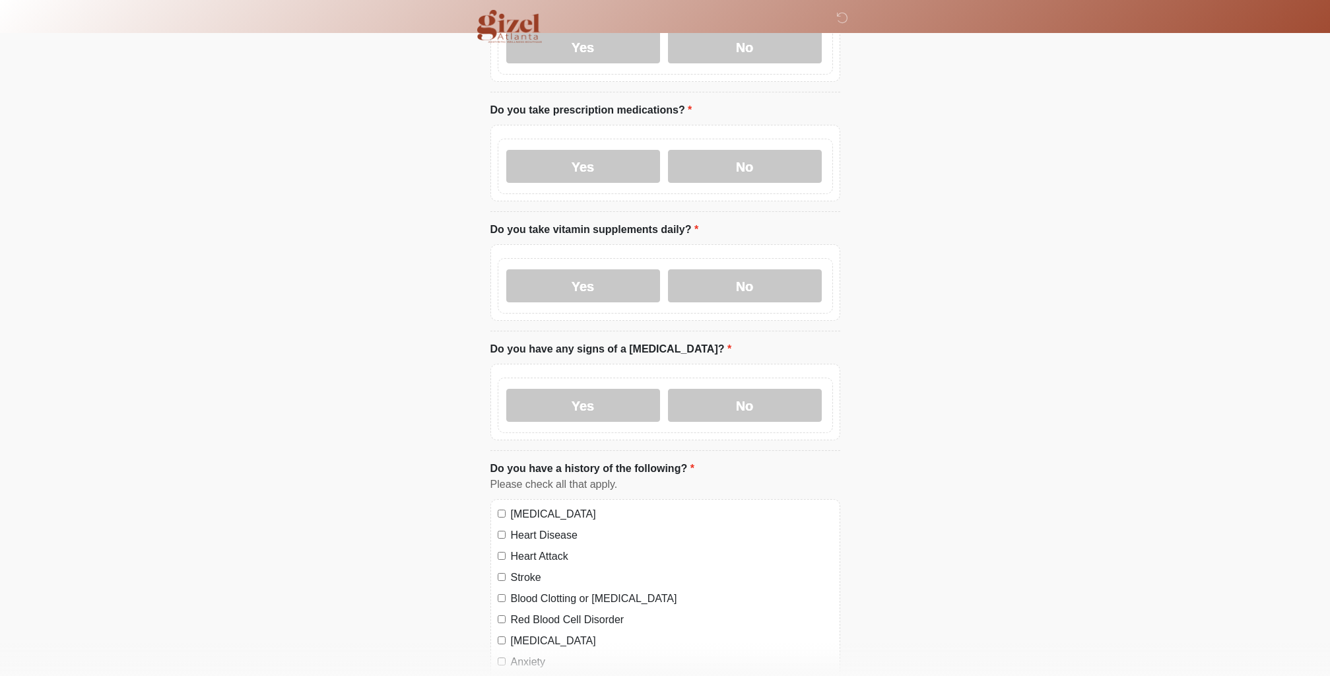
scroll to position [403, 0]
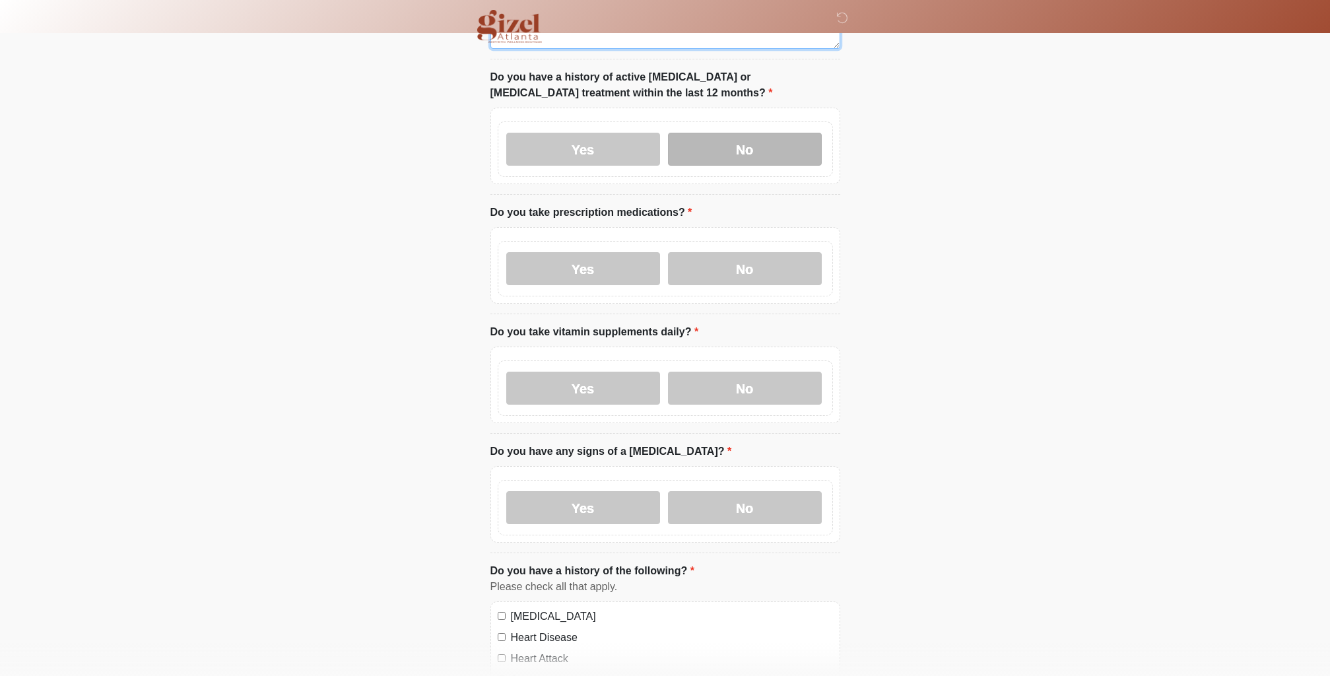
type textarea "**********"
click at [767, 151] on label "No" at bounding box center [745, 149] width 154 height 33
drag, startPoint x: 733, startPoint y: 261, endPoint x: 703, endPoint y: 322, distance: 68.2
click at [732, 261] on label "No" at bounding box center [745, 268] width 154 height 33
click at [649, 377] on label "Yes" at bounding box center [583, 388] width 154 height 33
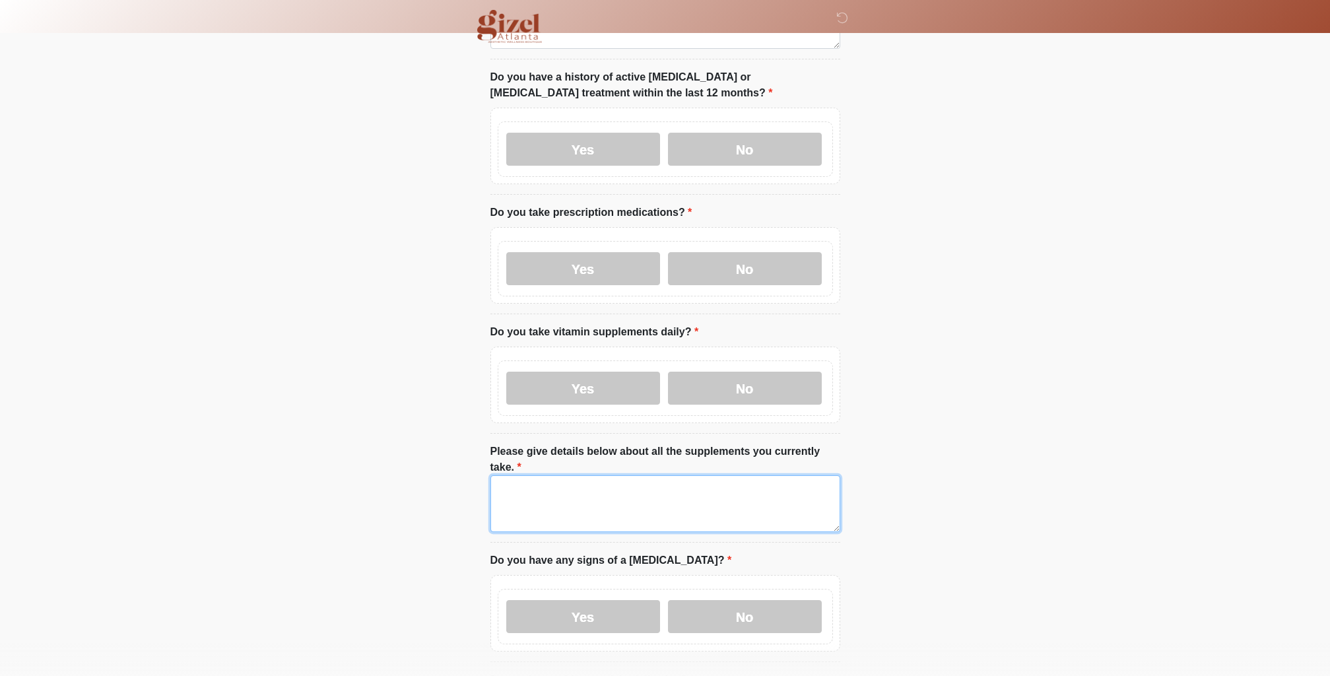
click at [676, 484] on textarea "Please give details below about all the supplements you currently take." at bounding box center [665, 503] width 350 height 57
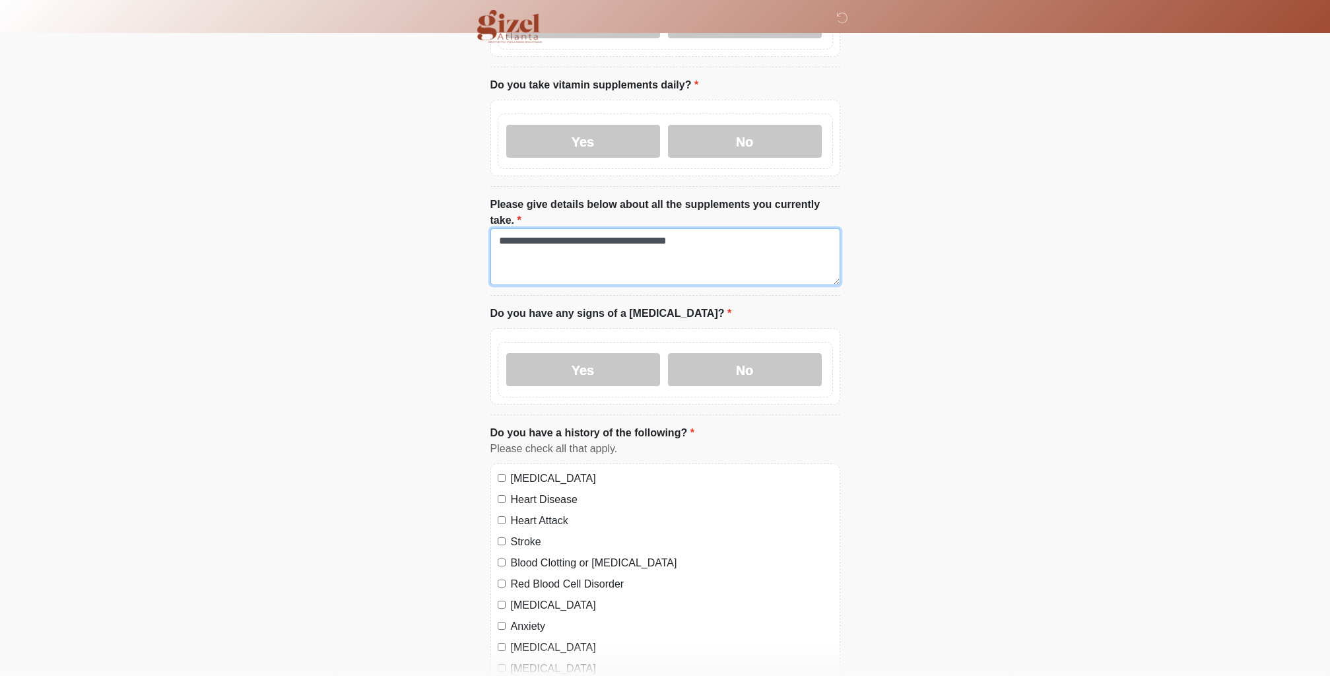
scroll to position [807, 0]
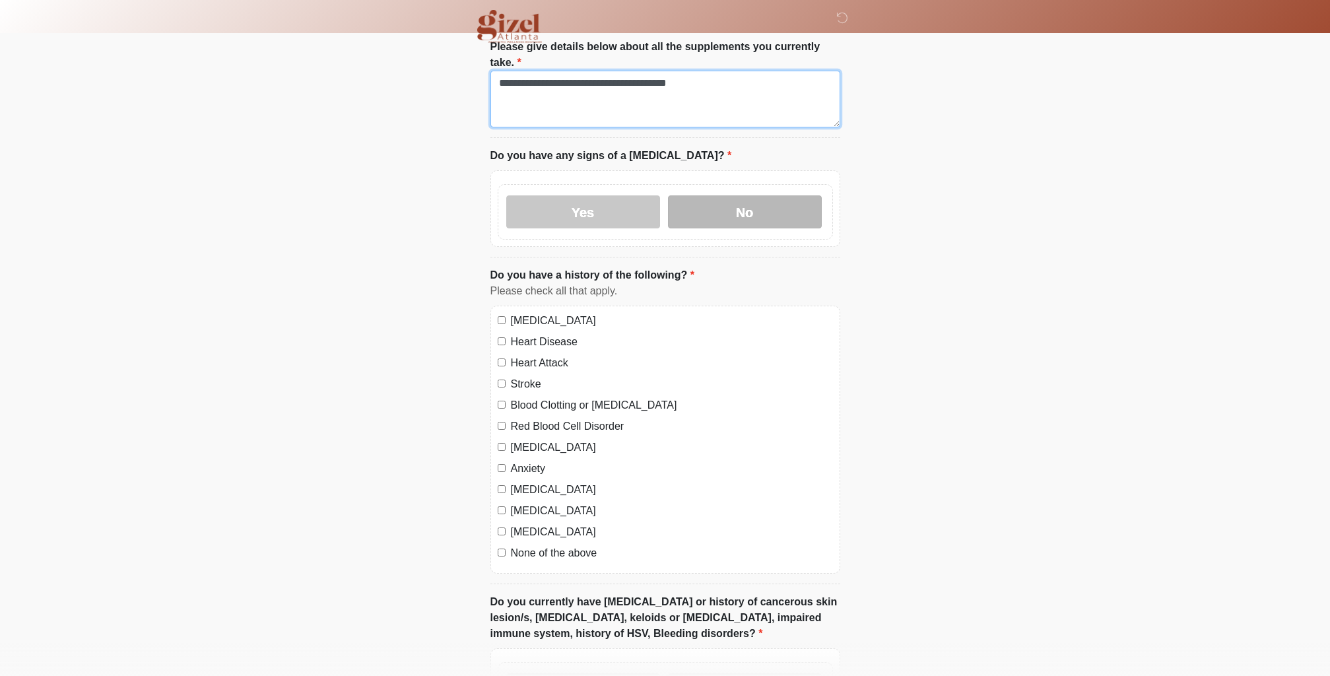
type textarea "**********"
click at [740, 204] on label "No" at bounding box center [745, 211] width 154 height 33
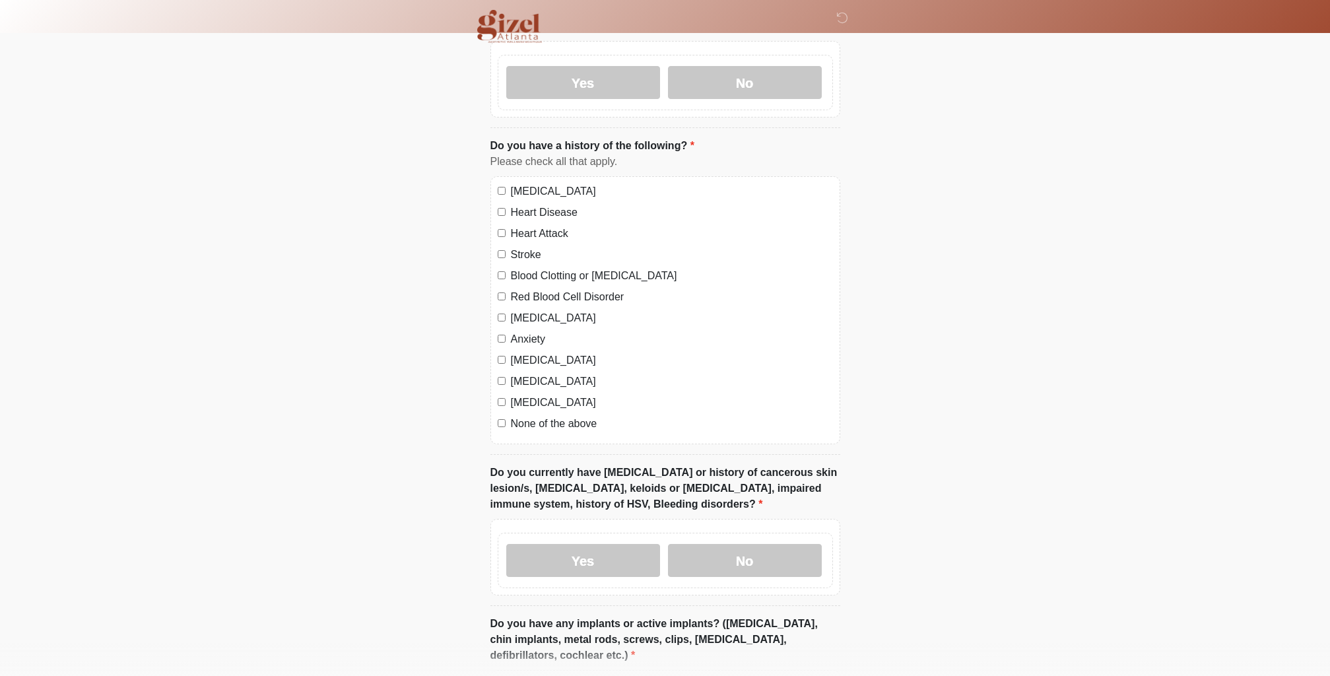
click at [552, 420] on label "None of the above" at bounding box center [672, 424] width 322 height 16
click at [753, 550] on label "No" at bounding box center [745, 560] width 154 height 33
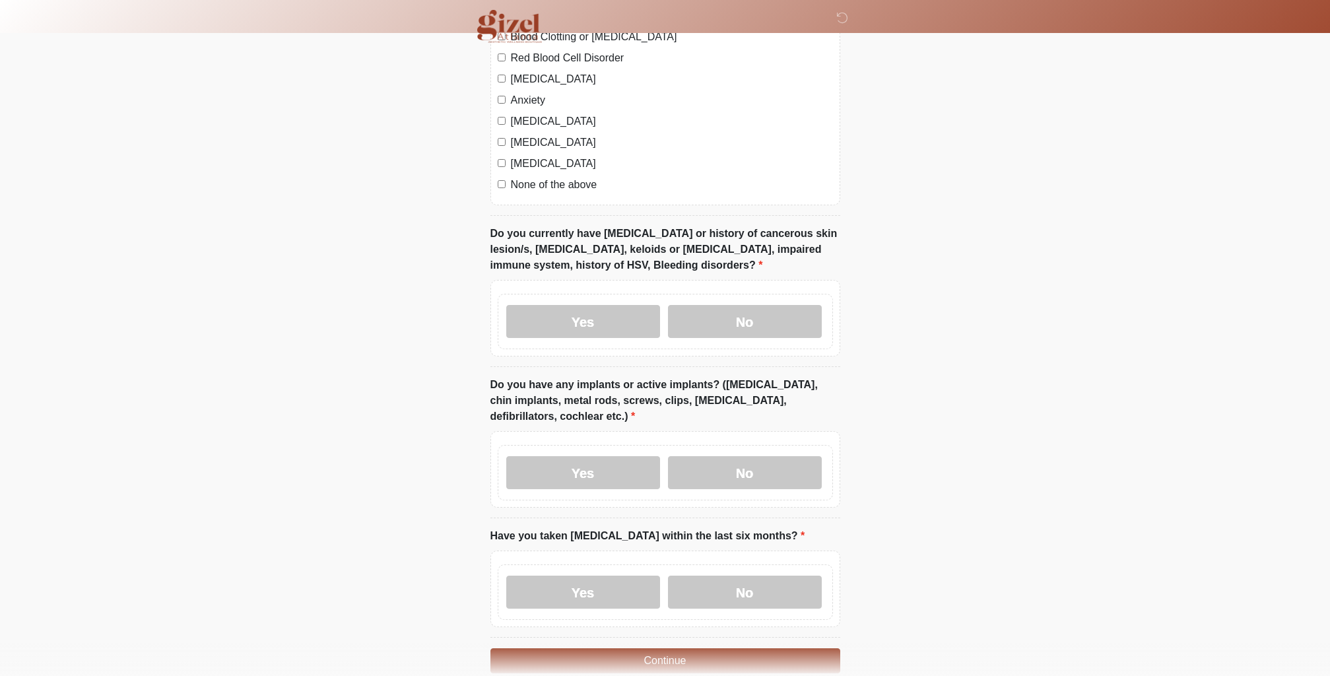
scroll to position [1240, 0]
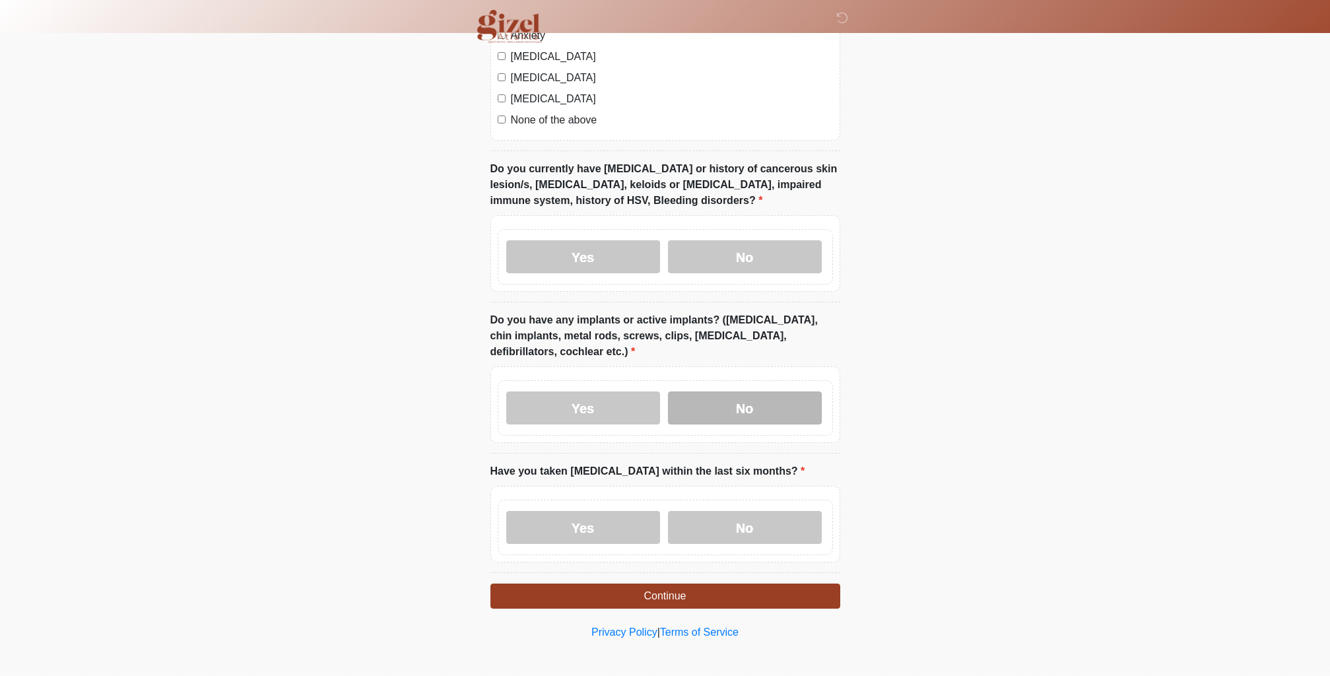
click at [750, 414] on label "No" at bounding box center [745, 407] width 154 height 33
click at [694, 534] on label "No" at bounding box center [745, 527] width 154 height 33
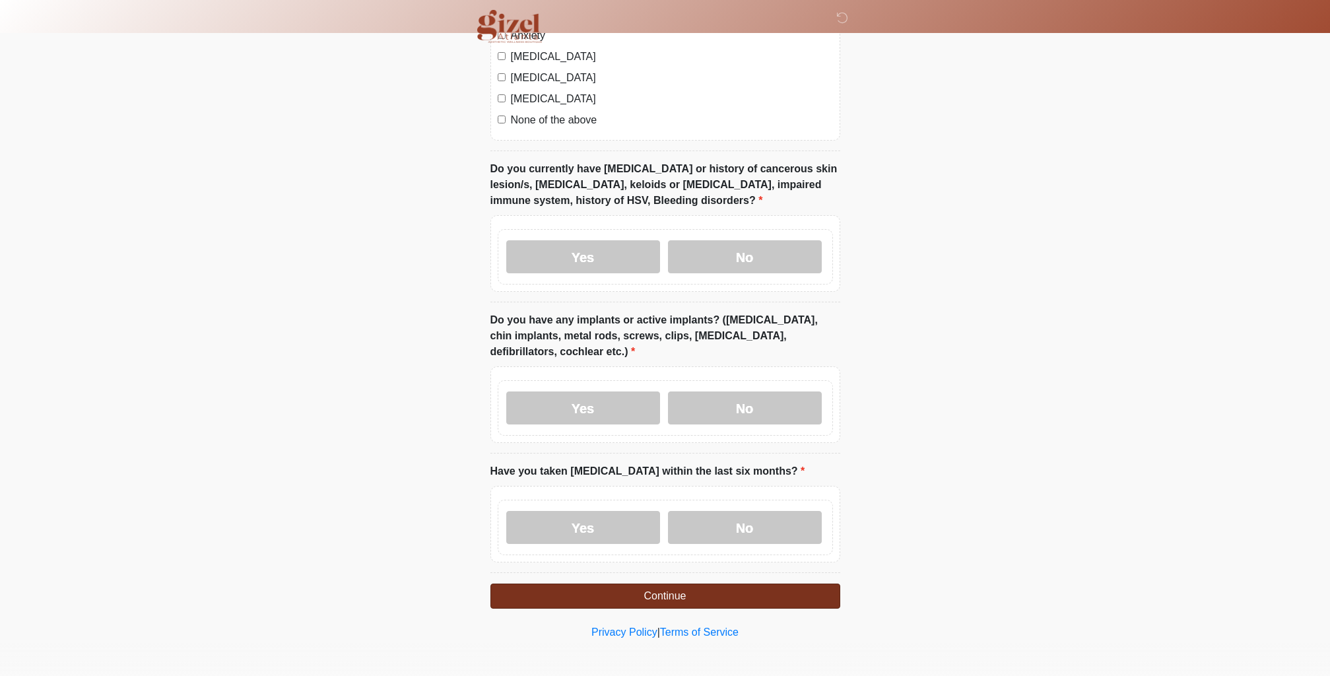
click at [690, 585] on button "Continue" at bounding box center [665, 595] width 350 height 25
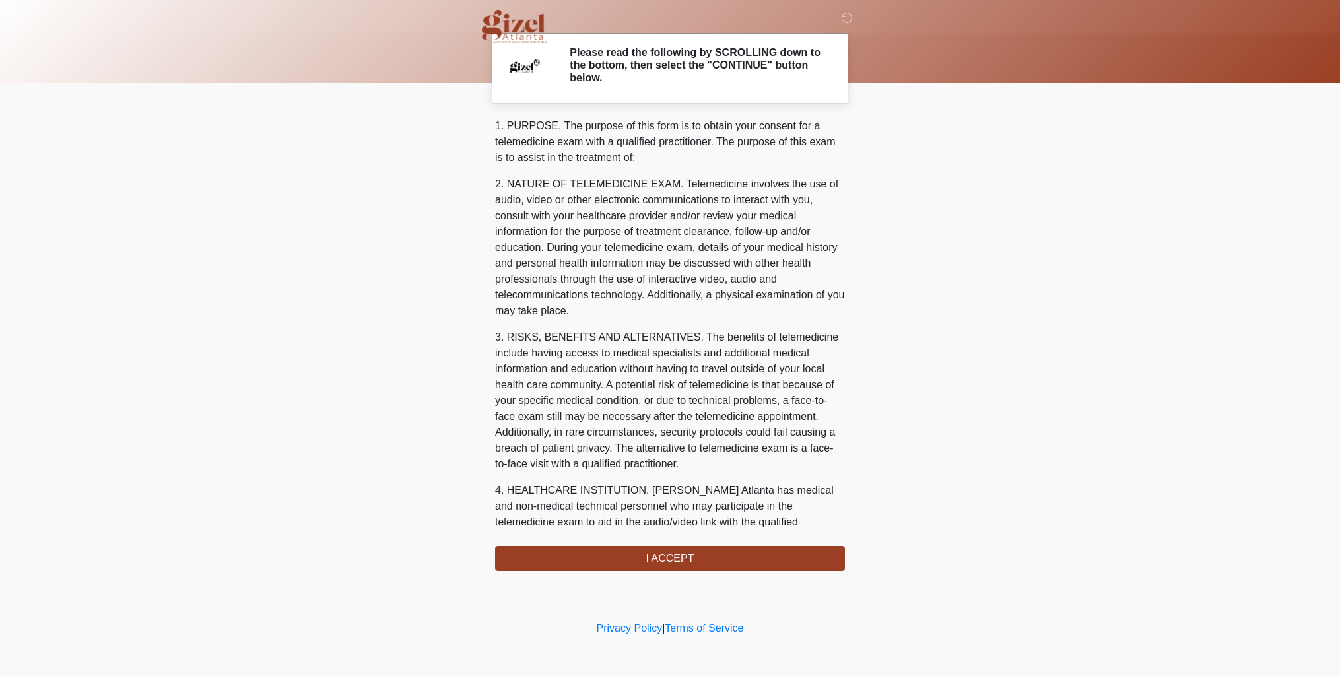
scroll to position [354, 0]
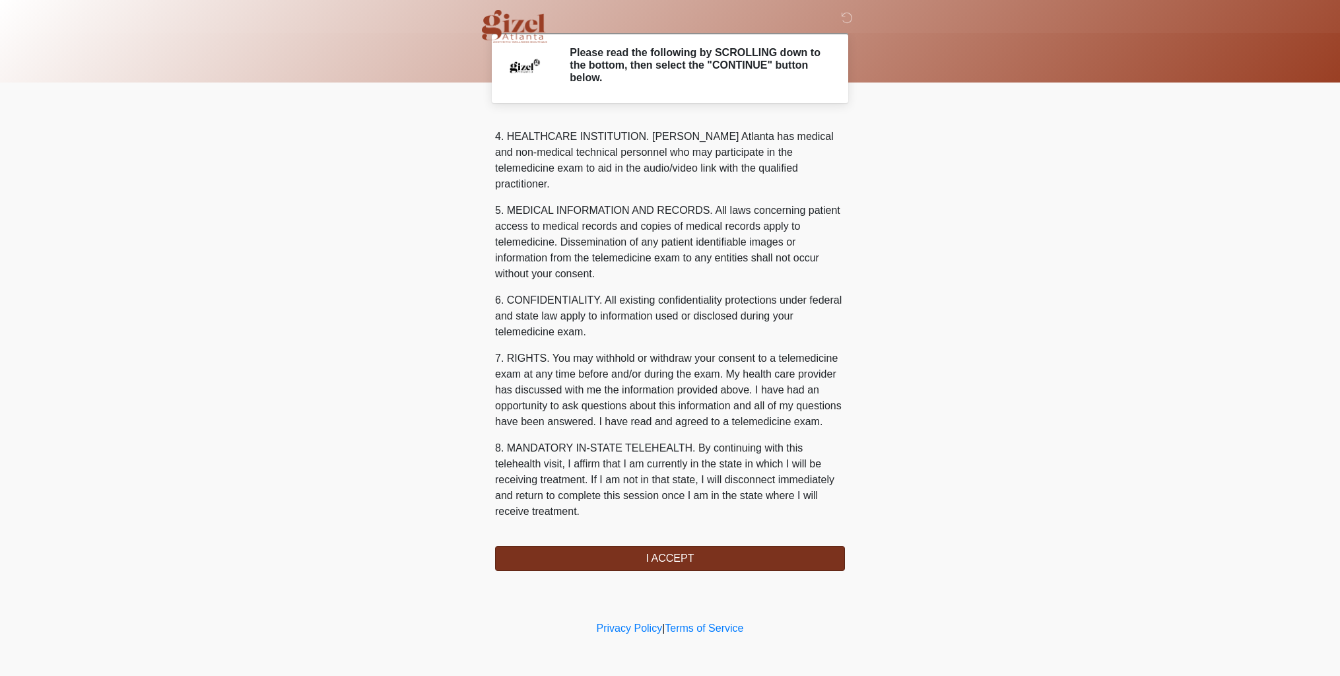
click at [758, 551] on button "I ACCEPT" at bounding box center [670, 558] width 350 height 25
